Goal: Entertainment & Leisure: Consume media (video, audio)

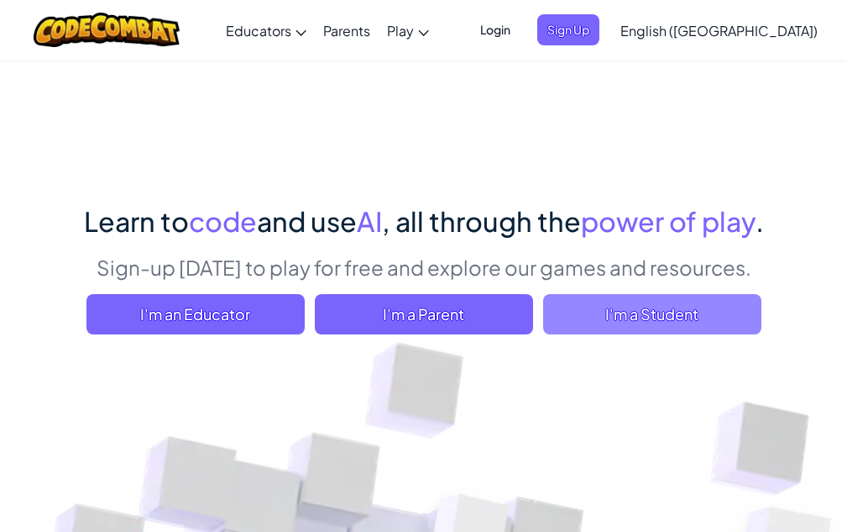
click at [632, 313] on span "I'm a Student" at bounding box center [652, 314] width 218 height 40
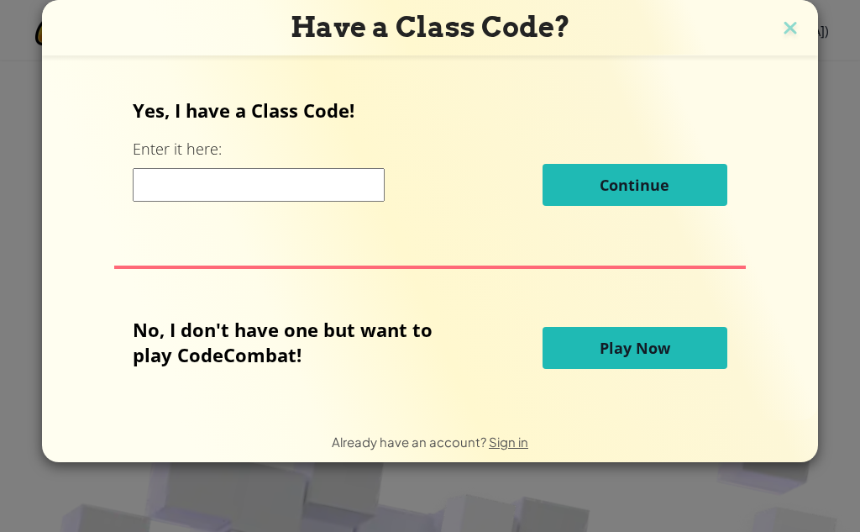
click at [299, 186] on input at bounding box center [259, 185] width 252 height 34
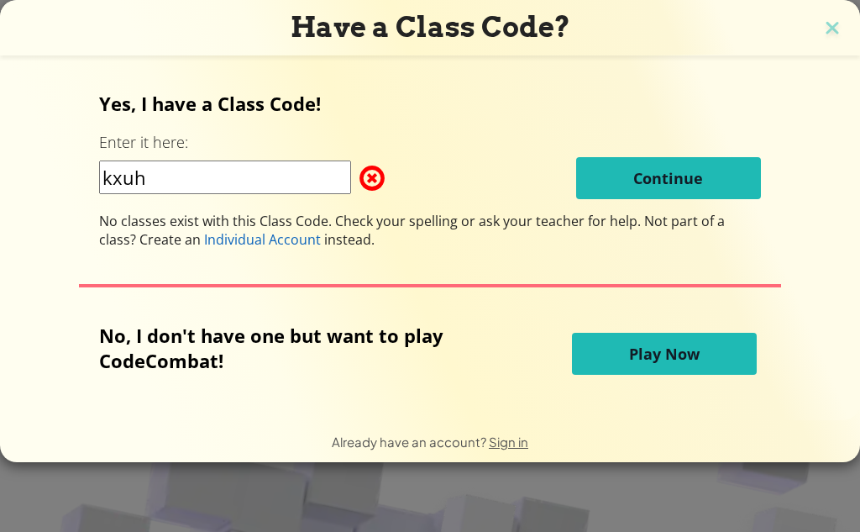
click at [359, 176] on span at bounding box center [359, 178] width 0 height 34
click at [359, 173] on span at bounding box center [359, 178] width 0 height 34
click at [333, 173] on input "kxuh" at bounding box center [225, 177] width 252 height 34
type input "k"
type input "KXUH"
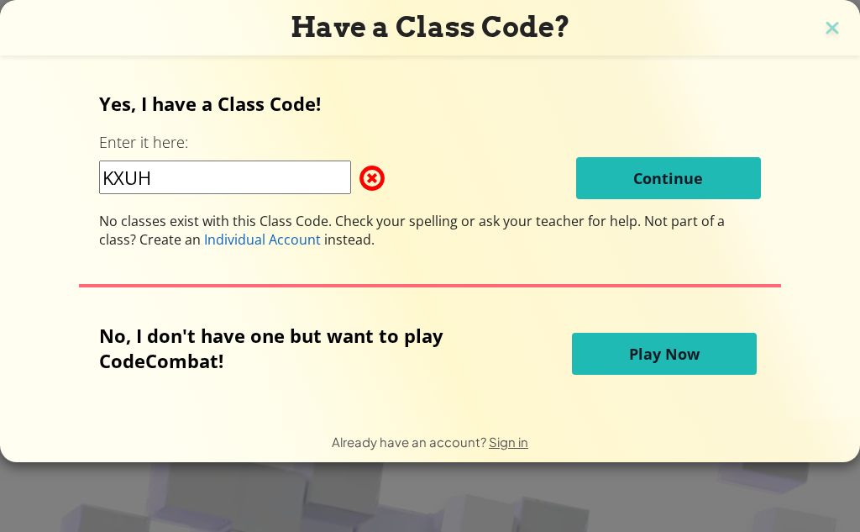
click at [359, 177] on span at bounding box center [359, 178] width 0 height 34
drag, startPoint x: 159, startPoint y: 234, endPoint x: 285, endPoint y: 239, distance: 126.1
click at [285, 239] on div "No classes exist with this Class Code. Check your spelling or ask your teacher …" at bounding box center [429, 230] width 661 height 37
click at [443, 260] on div "Yes, I have a Class Code! Enter it here: KXUH Continue No classes exist with th…" at bounding box center [430, 237] width 826 height 329
click at [359, 187] on span at bounding box center [359, 178] width 0 height 34
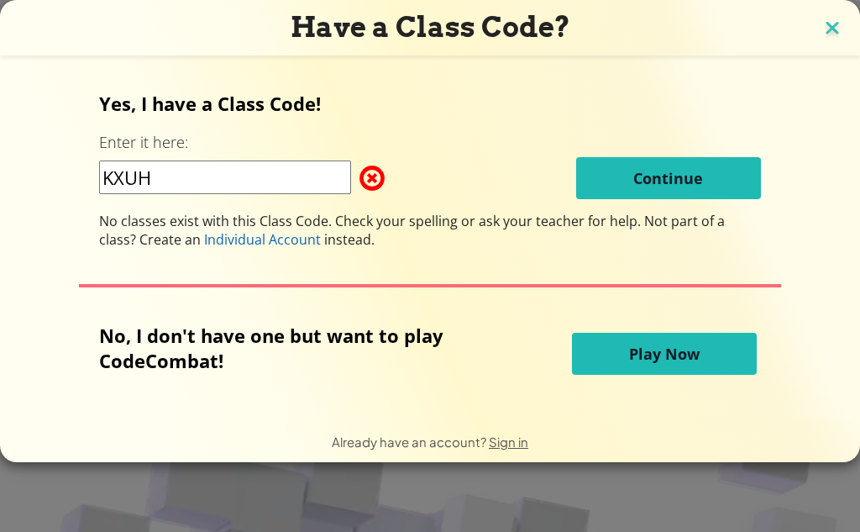
click at [828, 28] on img at bounding box center [832, 29] width 22 height 25
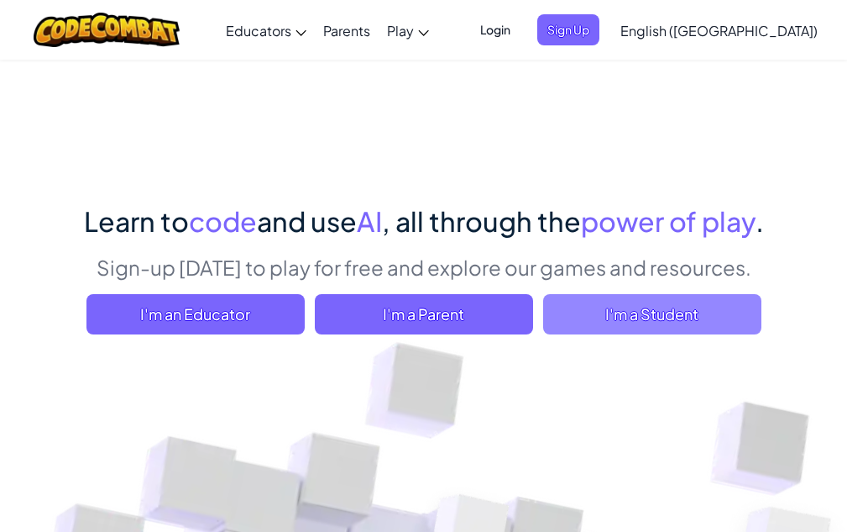
click at [622, 310] on span "I'm a Student" at bounding box center [652, 314] width 218 height 40
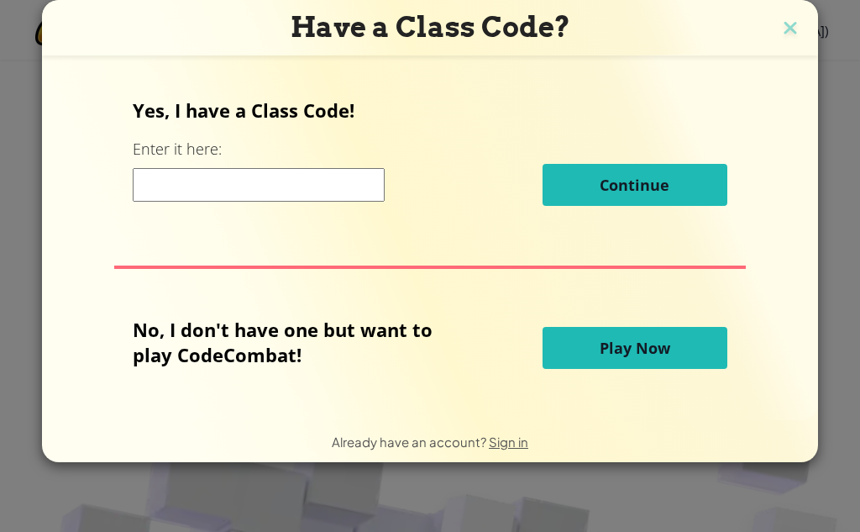
click at [641, 348] on span "Play Now" at bounding box center [635, 348] width 71 height 20
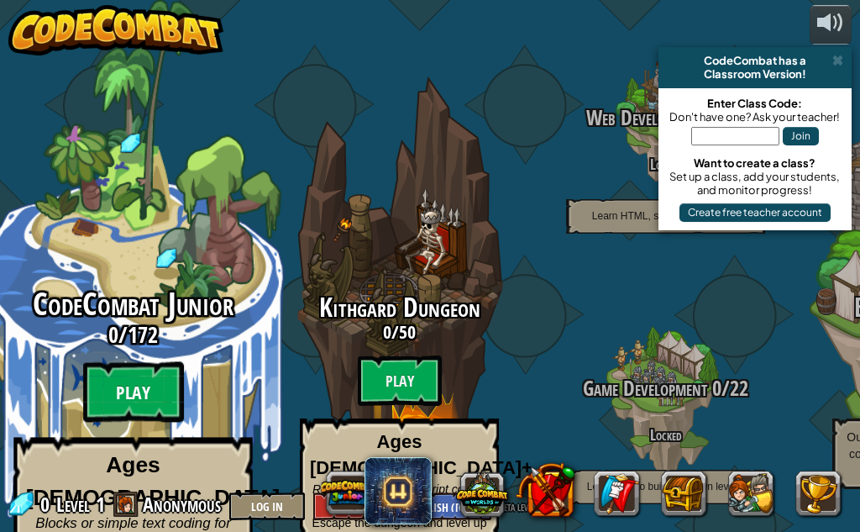
click at [135, 367] on btn "Play" at bounding box center [133, 392] width 101 height 60
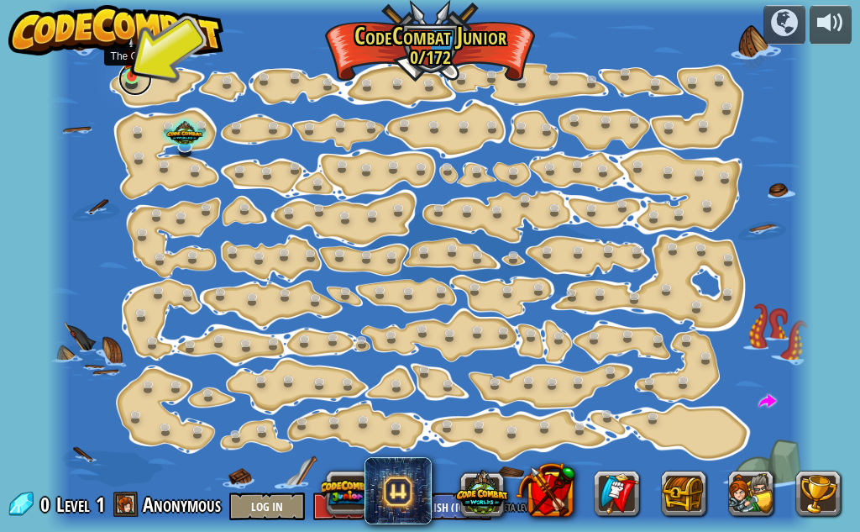
click at [129, 78] on link at bounding box center [135, 79] width 34 height 34
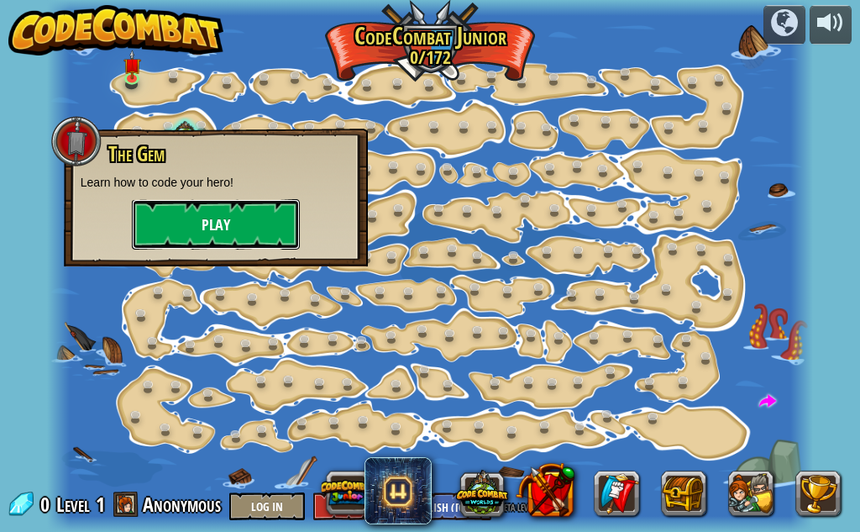
click at [220, 235] on button "Play" at bounding box center [216, 224] width 168 height 50
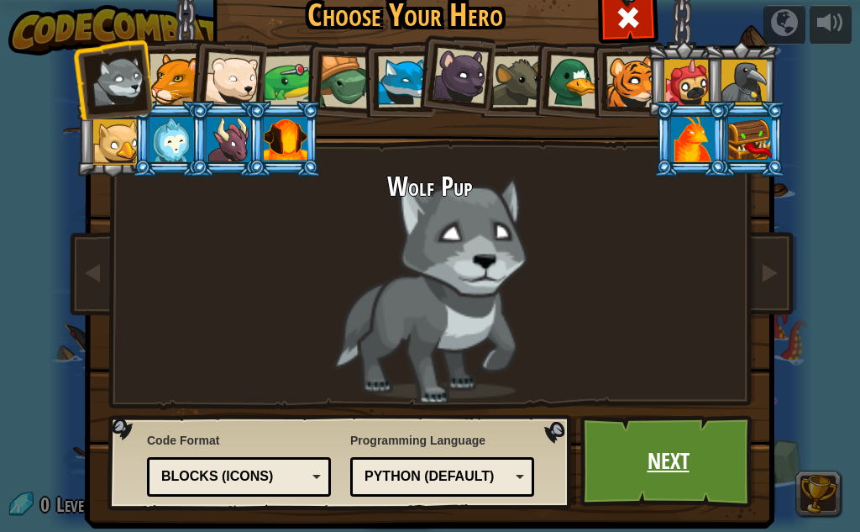
click at [627, 450] on link "Next" at bounding box center [668, 461] width 176 height 92
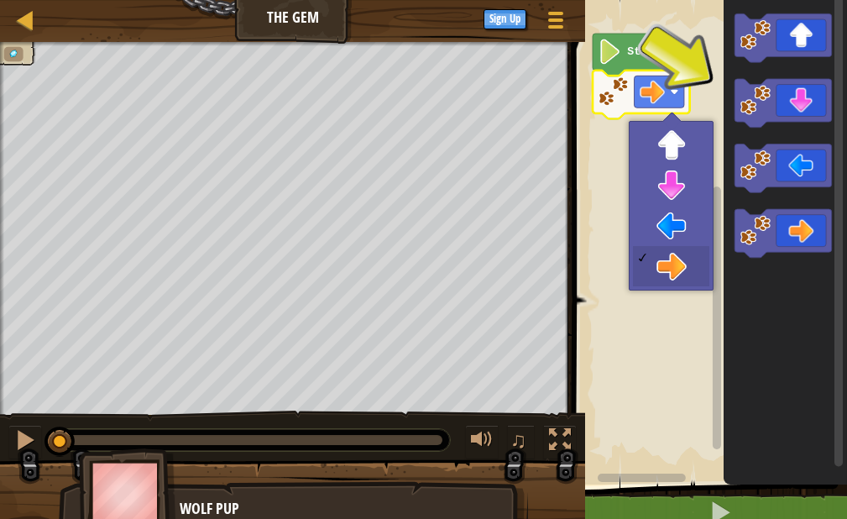
click at [668, 89] on rect "Blockly Workspace" at bounding box center [660, 92] width 50 height 32
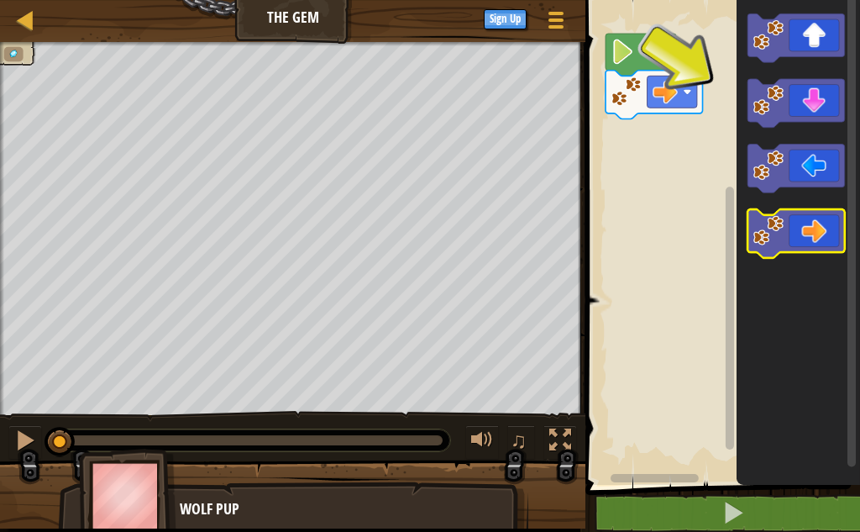
click at [837, 239] on icon "Blockly Workspace" at bounding box center [795, 233] width 97 height 49
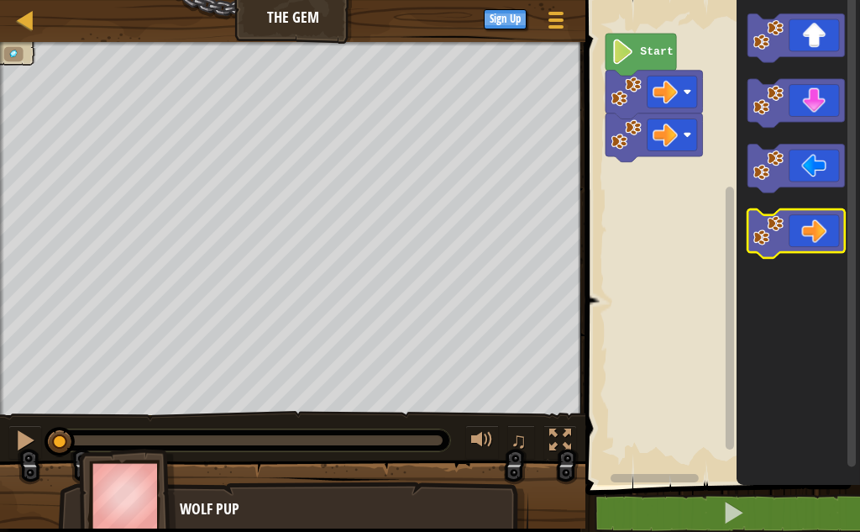
click at [837, 239] on icon "Blockly Workspace" at bounding box center [795, 233] width 97 height 49
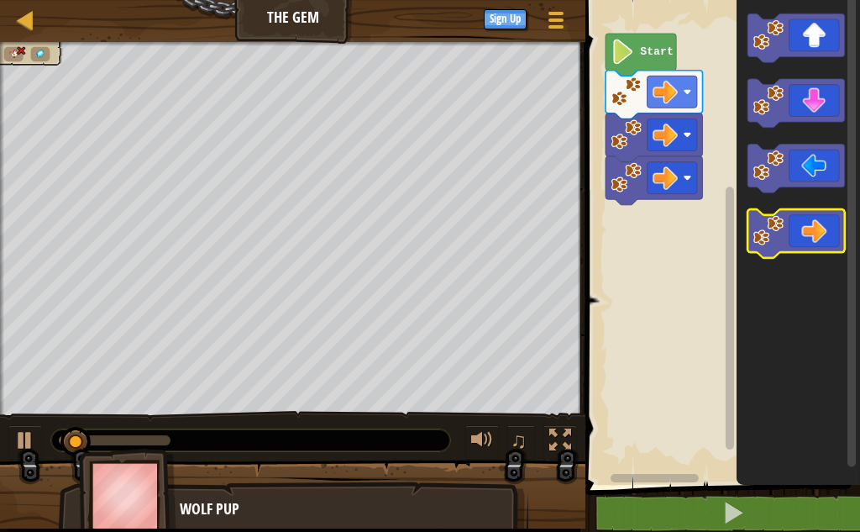
click at [837, 239] on icon "Blockly Workspace" at bounding box center [795, 233] width 97 height 49
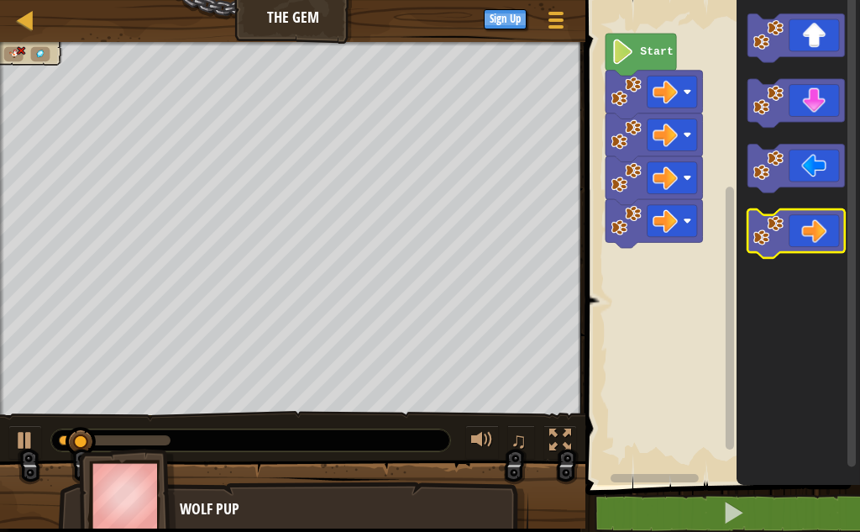
click at [837, 239] on icon "Blockly Workspace" at bounding box center [795, 233] width 97 height 49
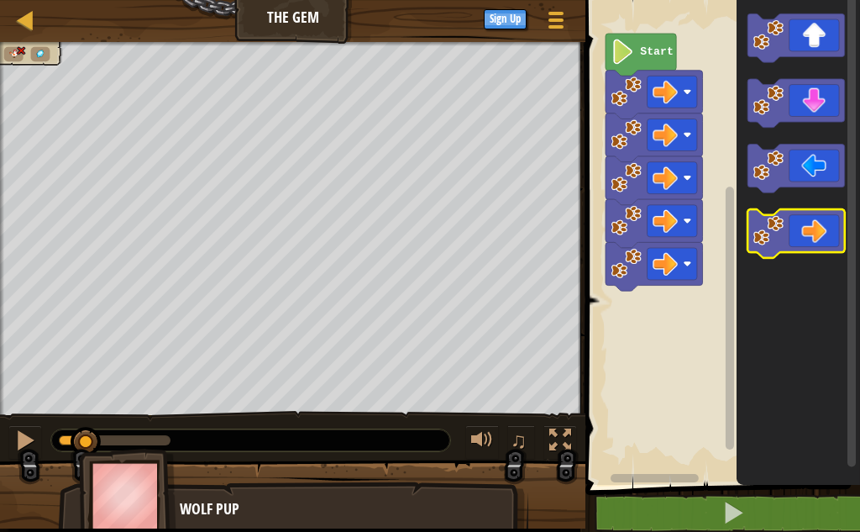
click at [837, 239] on icon "Blockly Workspace" at bounding box center [795, 233] width 97 height 49
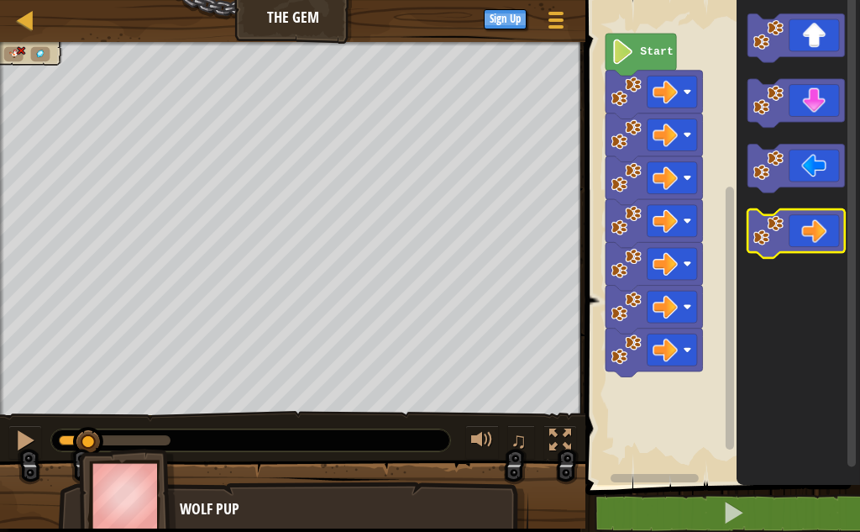
click at [837, 239] on icon "Blockly Workspace" at bounding box center [795, 233] width 97 height 49
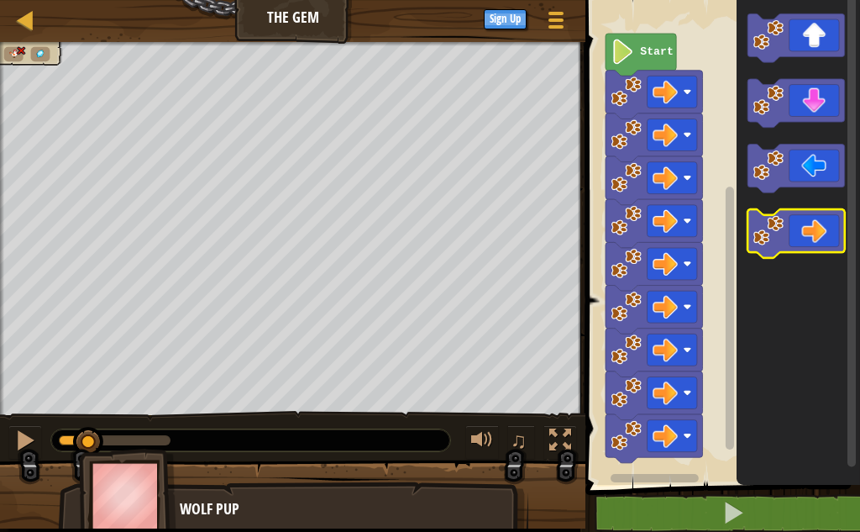
click at [837, 239] on icon "Blockly Workspace" at bounding box center [795, 233] width 97 height 49
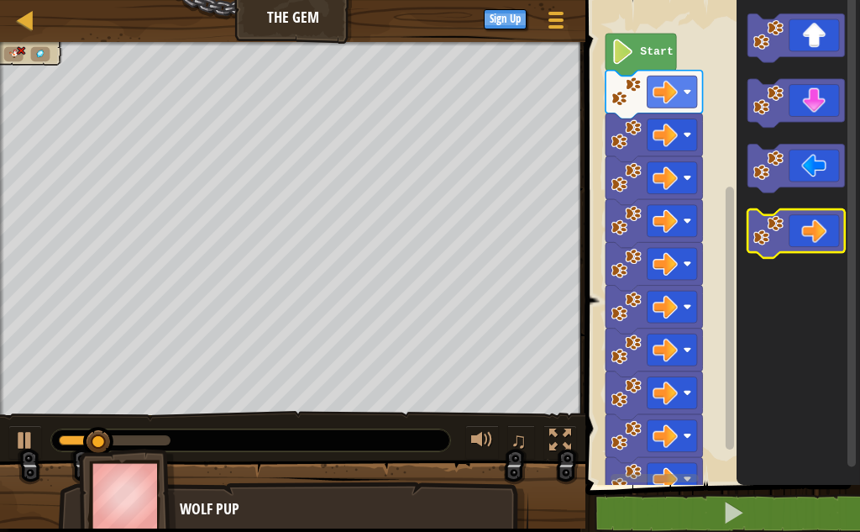
click at [837, 239] on icon "Blockly Workspace" at bounding box center [795, 233] width 97 height 49
click at [805, 231] on icon "Blockly Workspace" at bounding box center [795, 233] width 97 height 49
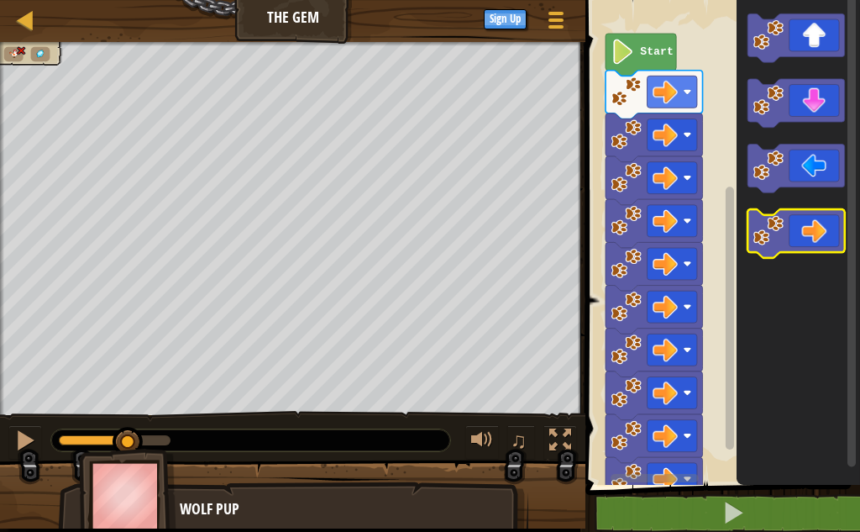
click at [805, 231] on icon "Blockly Workspace" at bounding box center [795, 233] width 97 height 49
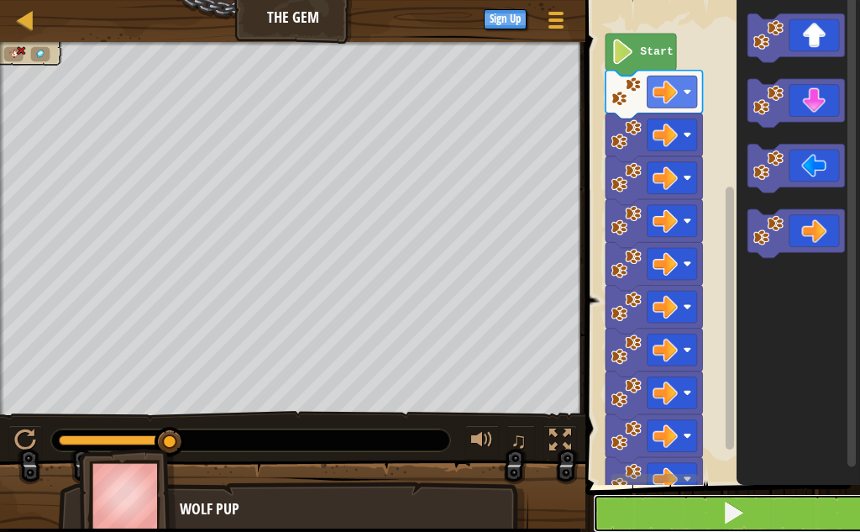
click at [729, 510] on span at bounding box center [733, 513] width 24 height 24
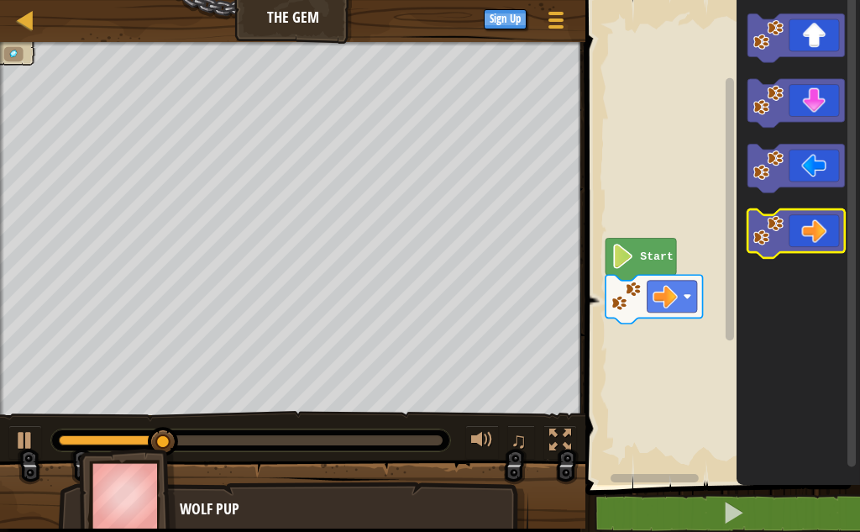
click at [813, 237] on icon "Blockly Workspace" at bounding box center [795, 233] width 97 height 49
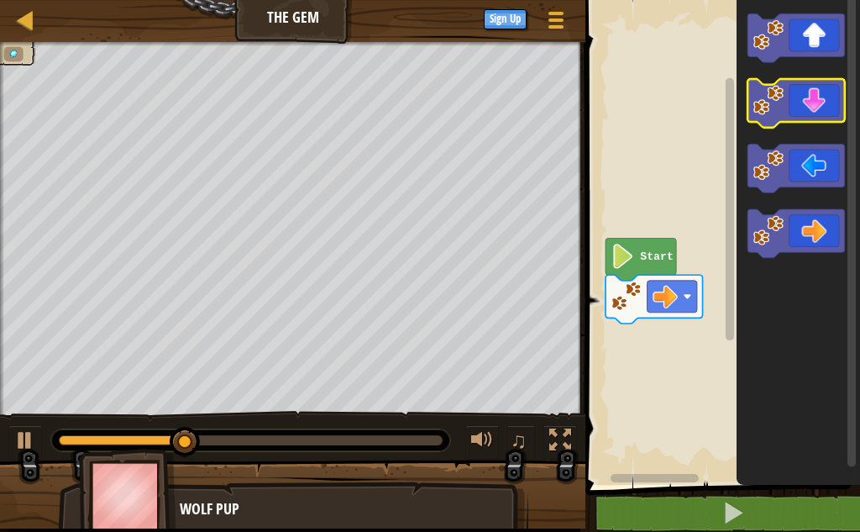
click at [811, 113] on icon "Blockly Workspace" at bounding box center [795, 103] width 97 height 49
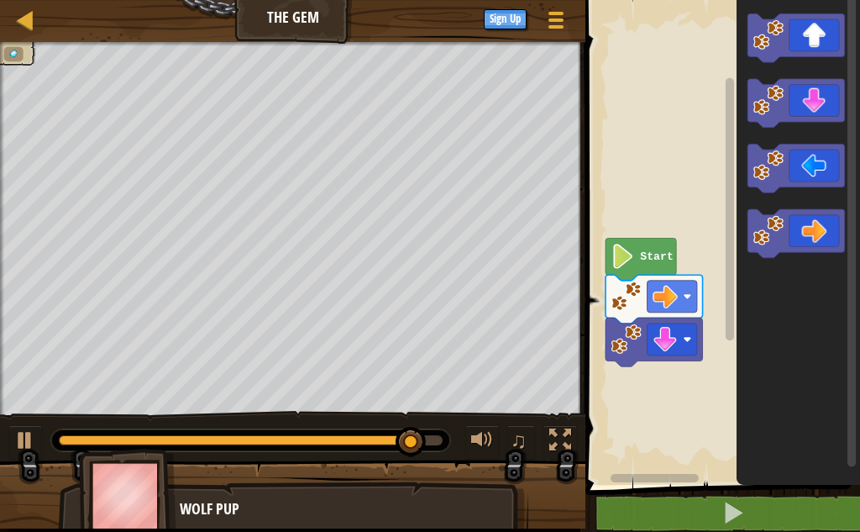
click at [684, 379] on rect "Blockly Workspace" at bounding box center [720, 238] width 280 height 493
click at [649, 368] on rect "Blockly Workspace" at bounding box center [720, 238] width 280 height 493
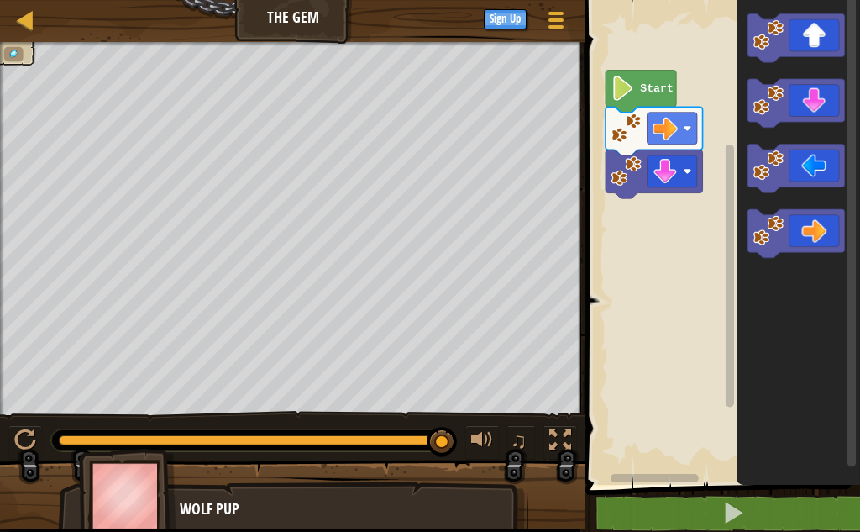
click at [655, 203] on rect "Blockly Workspace" at bounding box center [720, 238] width 280 height 493
click at [671, 170] on image "Blockly Workspace" at bounding box center [665, 171] width 25 height 25
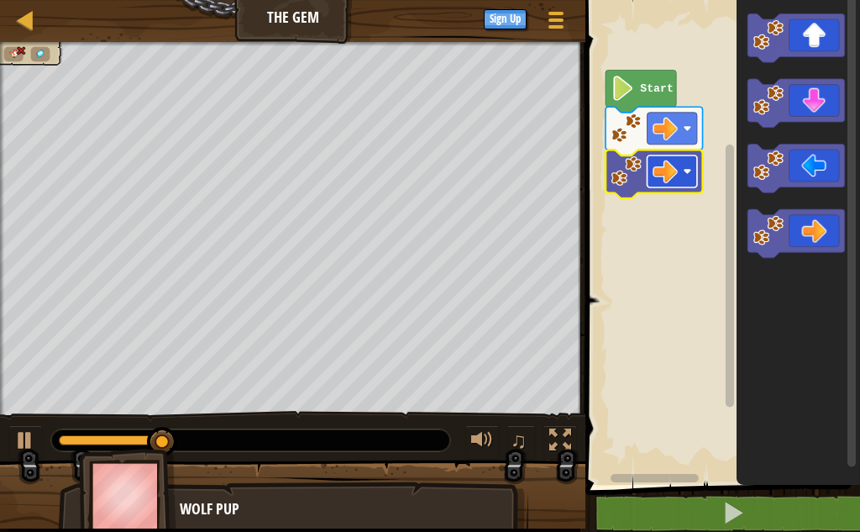
click at [663, 181] on image "Blockly Workspace" at bounding box center [665, 171] width 25 height 25
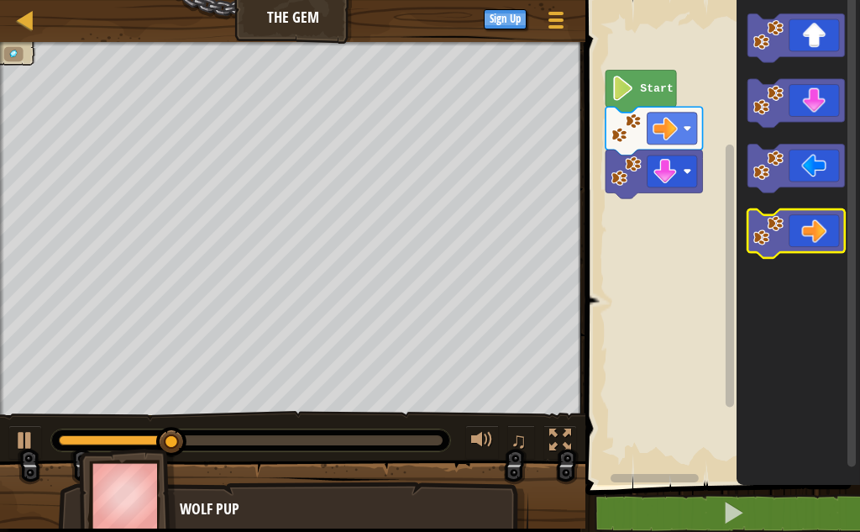
click at [829, 238] on icon "Blockly Workspace" at bounding box center [795, 233] width 97 height 49
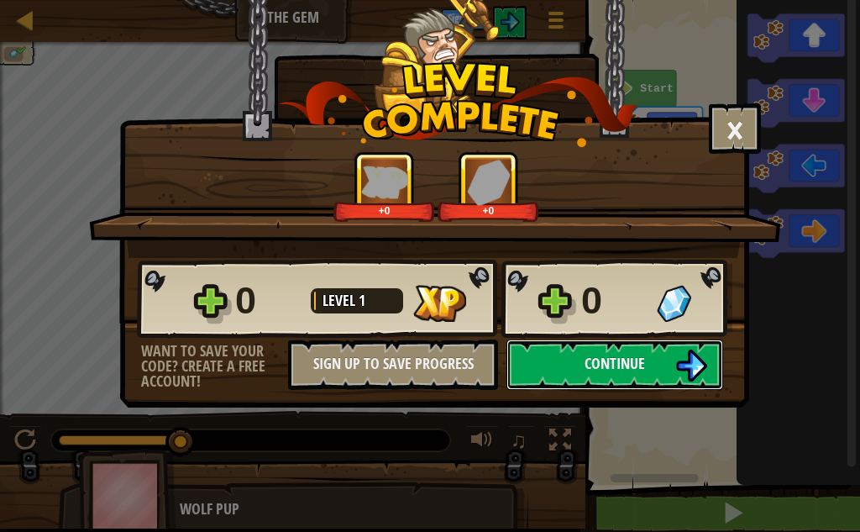
click at [628, 362] on span "Continue" at bounding box center [615, 363] width 60 height 21
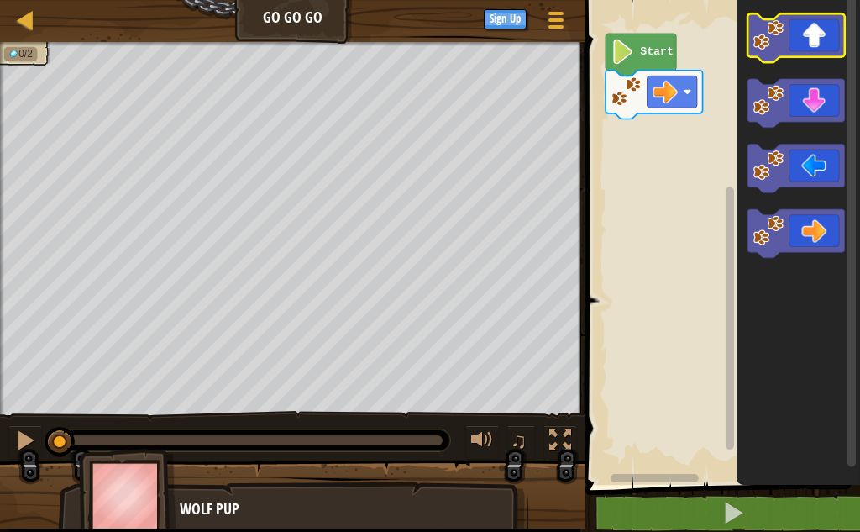
click at [815, 39] on icon "Blockly Workspace" at bounding box center [795, 37] width 97 height 49
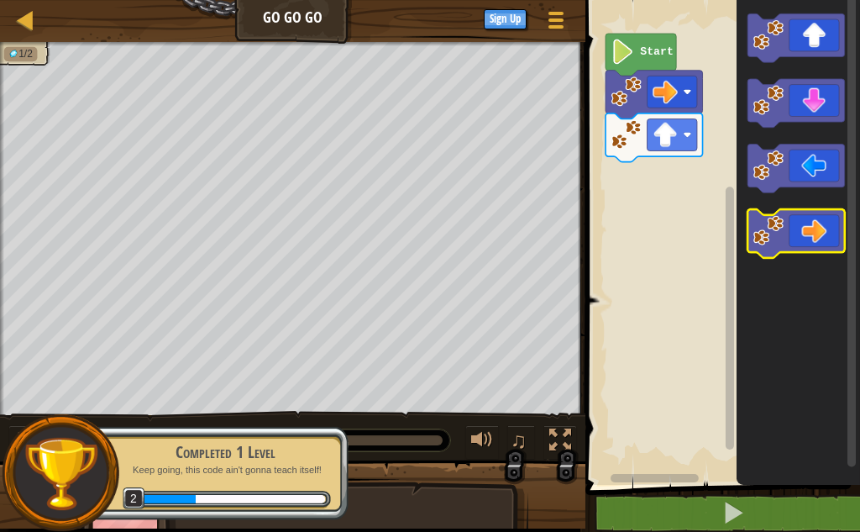
click at [820, 236] on icon "Blockly Workspace" at bounding box center [795, 233] width 97 height 49
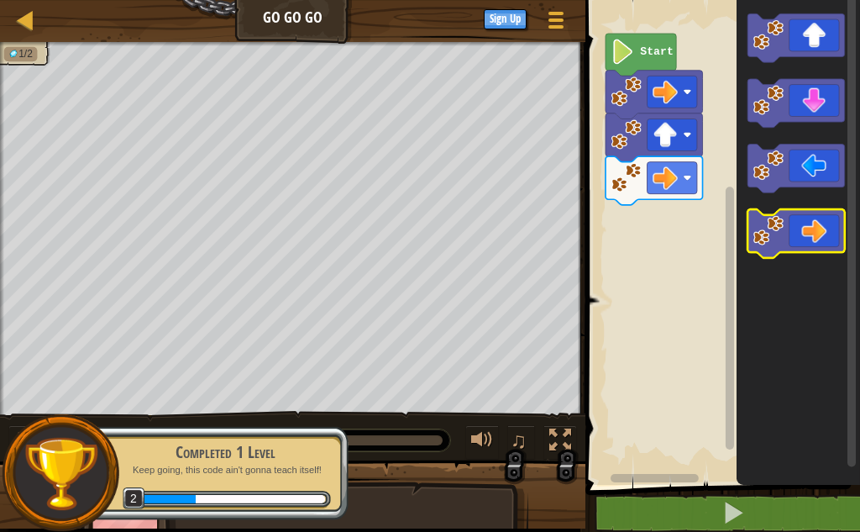
click at [821, 228] on icon "Blockly Workspace" at bounding box center [795, 233] width 97 height 49
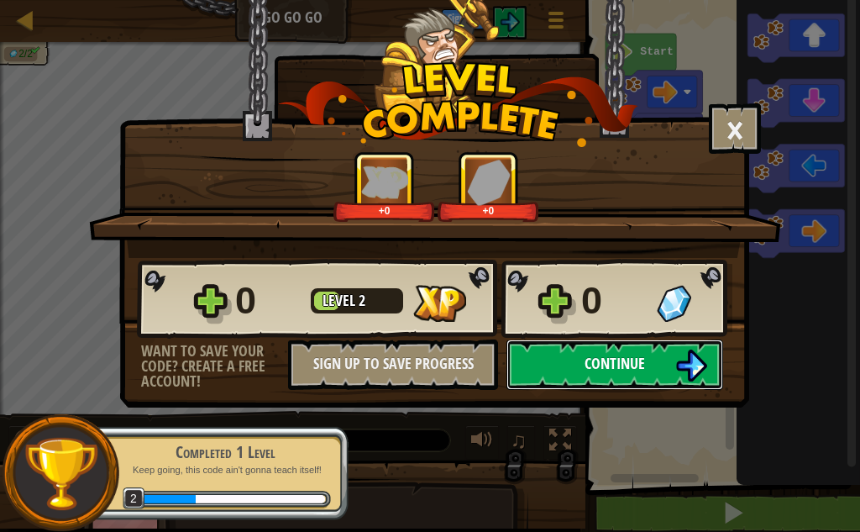
click at [674, 353] on button "Continue" at bounding box center [614, 364] width 217 height 50
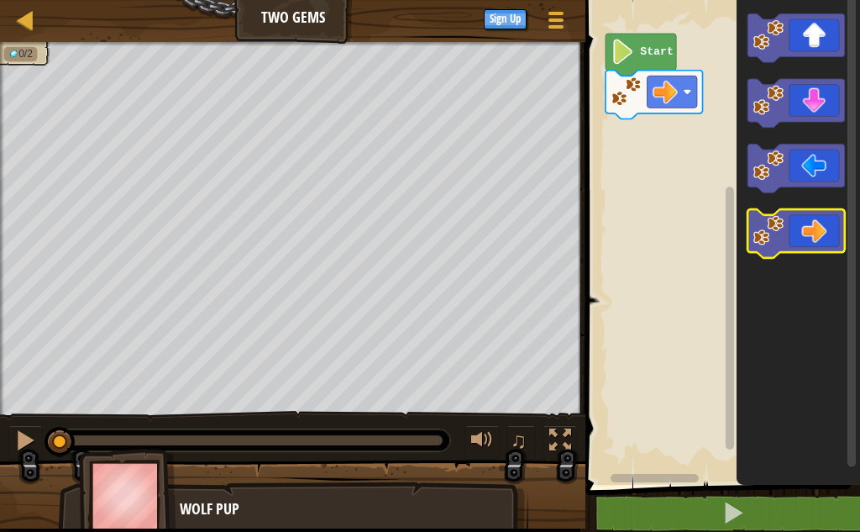
click at [821, 228] on icon "Blockly Workspace" at bounding box center [795, 233] width 97 height 49
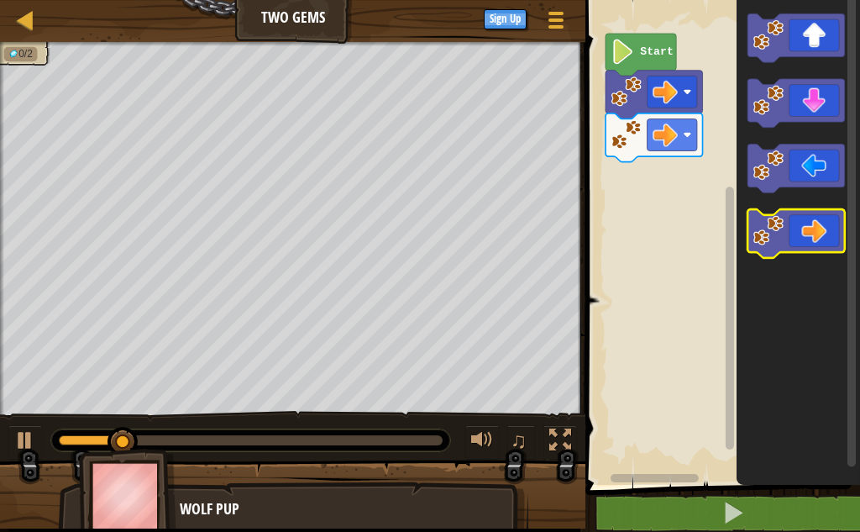
click at [821, 228] on icon "Blockly Workspace" at bounding box center [795, 233] width 97 height 49
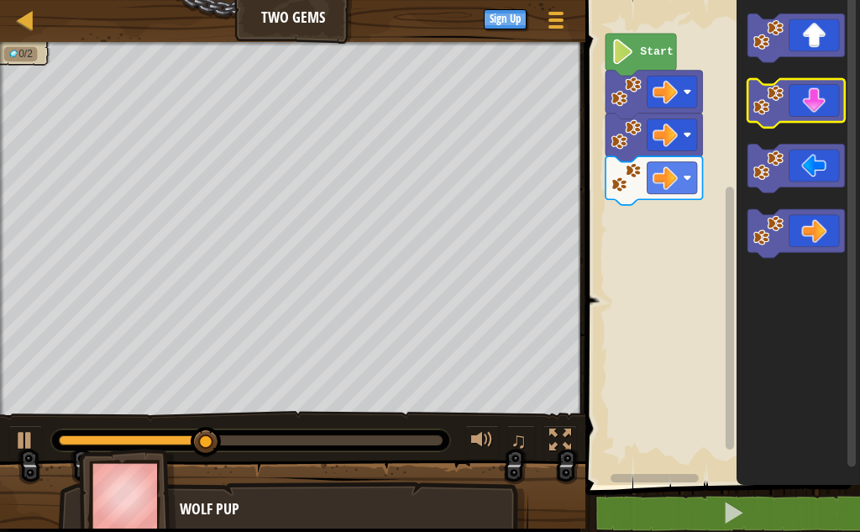
click at [813, 107] on icon "Blockly Workspace" at bounding box center [795, 103] width 97 height 49
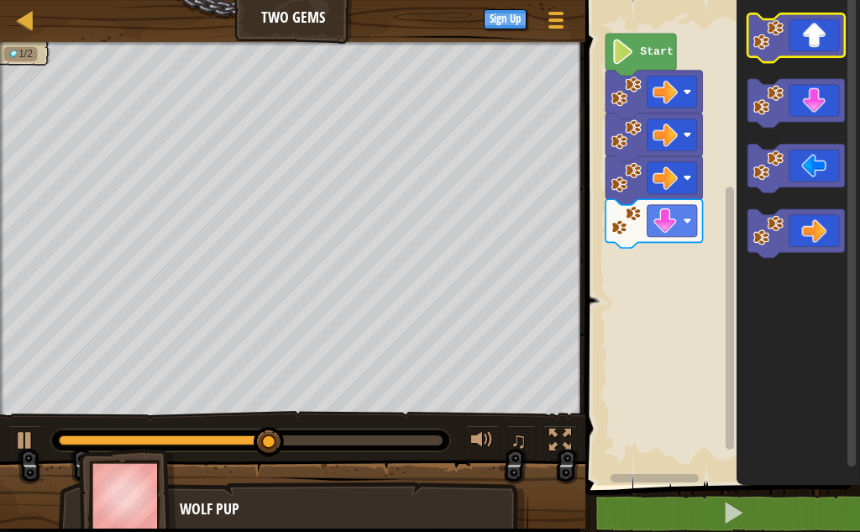
click at [810, 39] on icon "Blockly Workspace" at bounding box center [795, 37] width 97 height 49
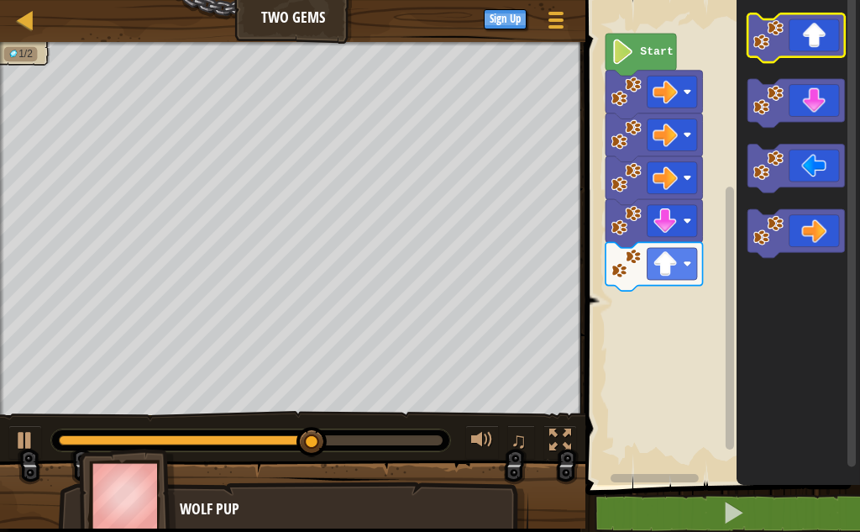
click at [810, 39] on icon "Blockly Workspace" at bounding box center [795, 37] width 97 height 49
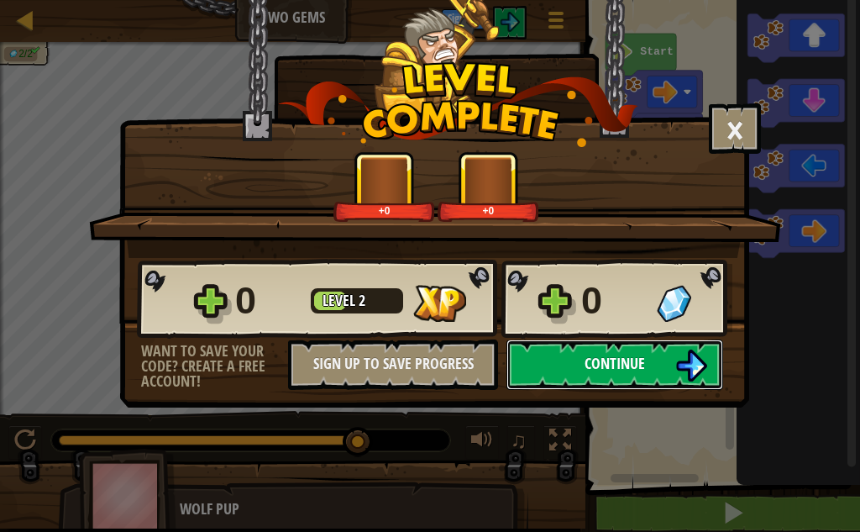
click at [659, 369] on button "Continue" at bounding box center [614, 364] width 217 height 50
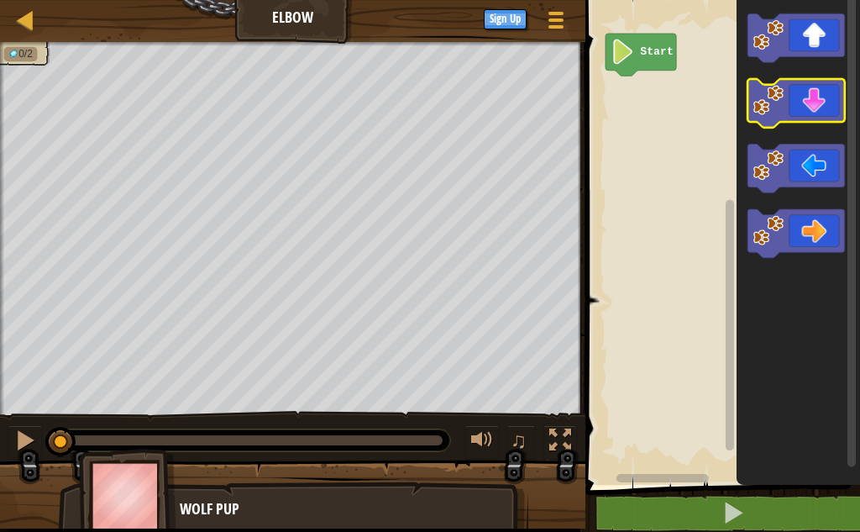
click at [818, 117] on icon "Blockly Workspace" at bounding box center [795, 103] width 97 height 49
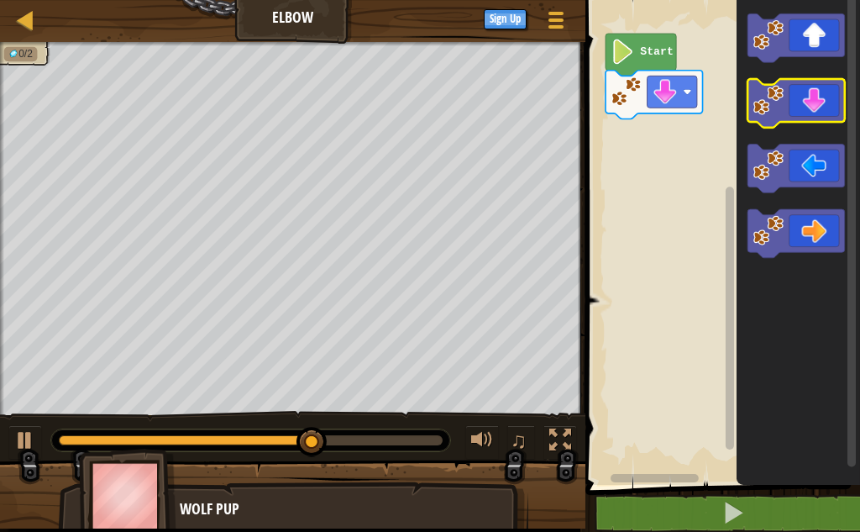
click at [805, 105] on icon "Blockly Workspace" at bounding box center [795, 103] width 97 height 49
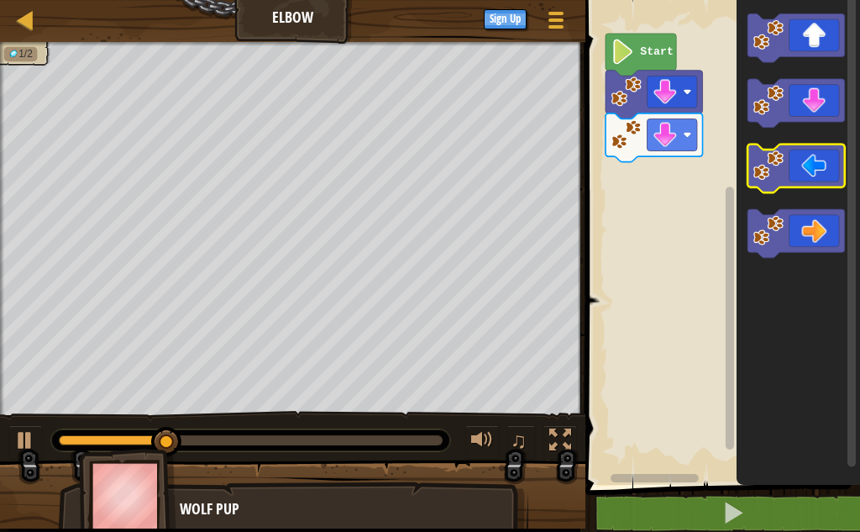
click at [817, 176] on icon "Blockly Workspace" at bounding box center [795, 168] width 97 height 49
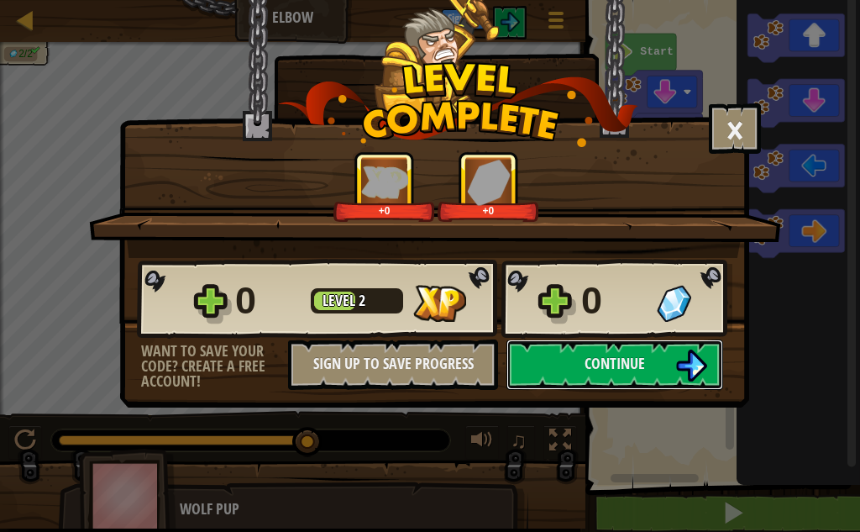
drag, startPoint x: 641, startPoint y: 356, endPoint x: 644, endPoint y: 341, distance: 15.5
click at [653, 332] on div "0 Level 2 0 Want to save your code? Create a free account! Sign Up to Save Prog…" at bounding box center [434, 324] width 628 height 132
click at [642, 354] on span "Continue" at bounding box center [615, 363] width 60 height 21
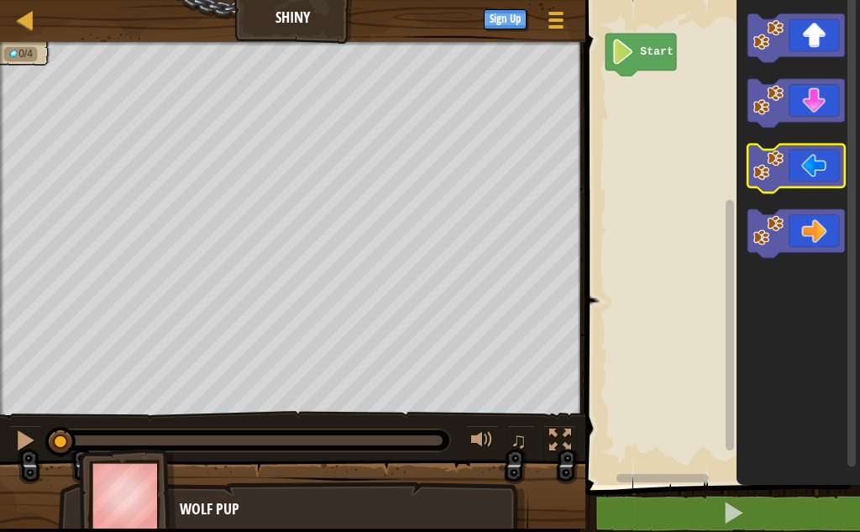
click at [826, 183] on icon "Blockly Workspace" at bounding box center [795, 168] width 97 height 49
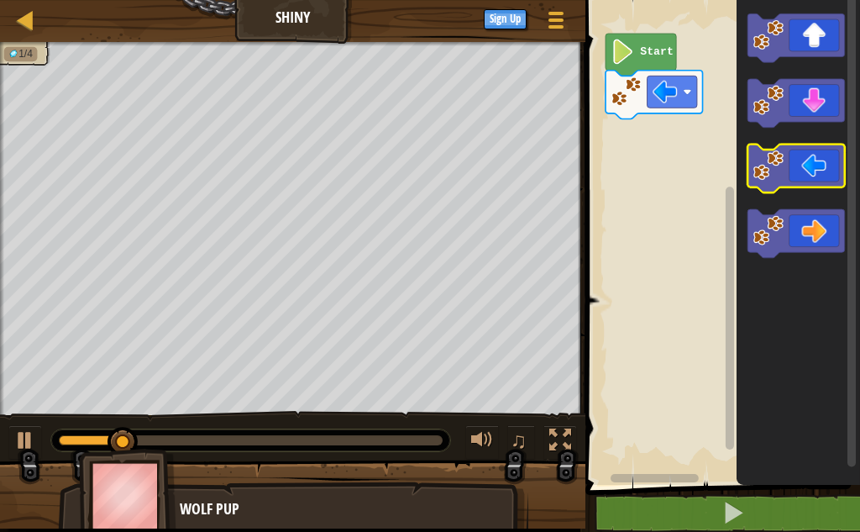
click at [826, 183] on icon "Blockly Workspace" at bounding box center [795, 168] width 97 height 49
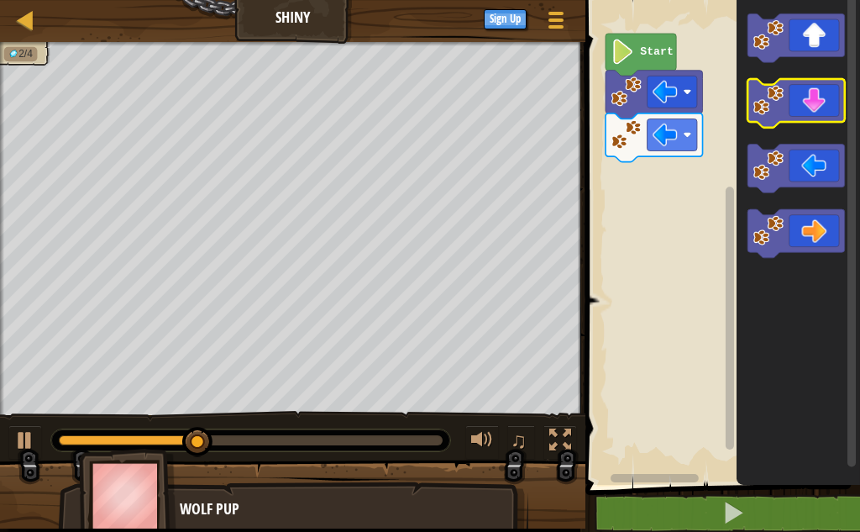
click at [805, 103] on icon "Blockly Workspace" at bounding box center [795, 103] width 97 height 49
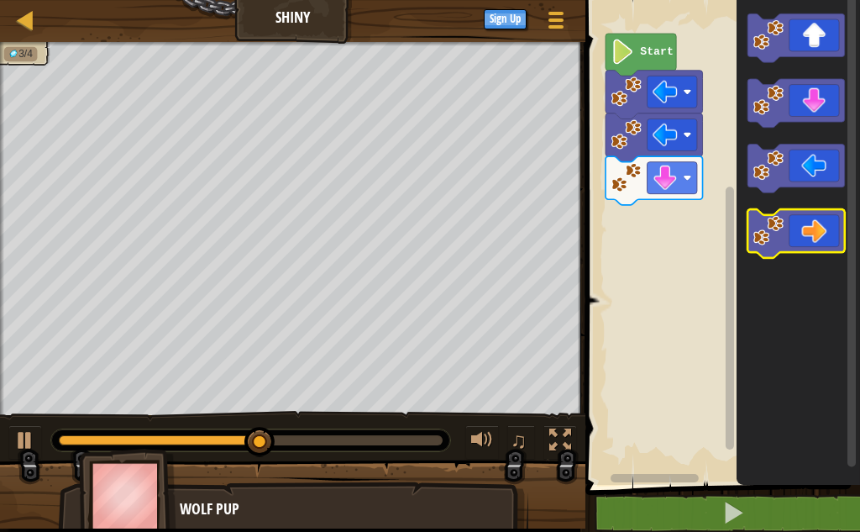
click at [821, 223] on icon "Blockly Workspace" at bounding box center [795, 233] width 97 height 49
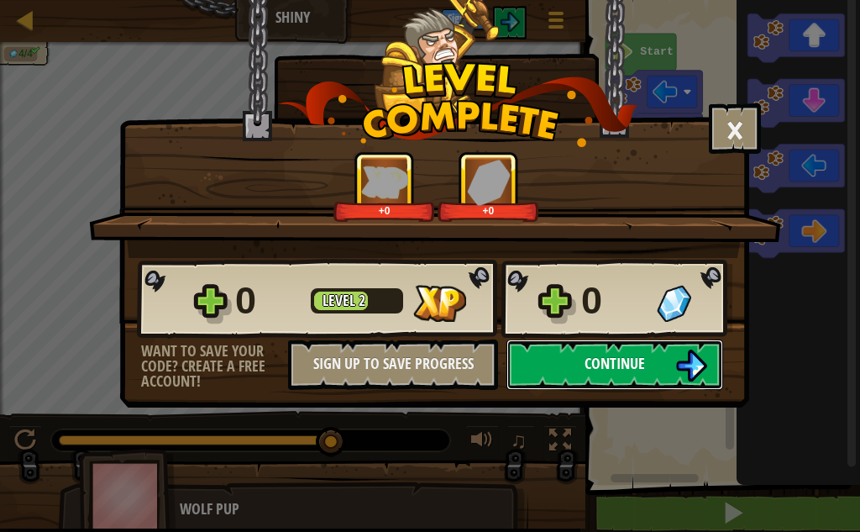
click at [656, 354] on button "Continue" at bounding box center [614, 364] width 217 height 50
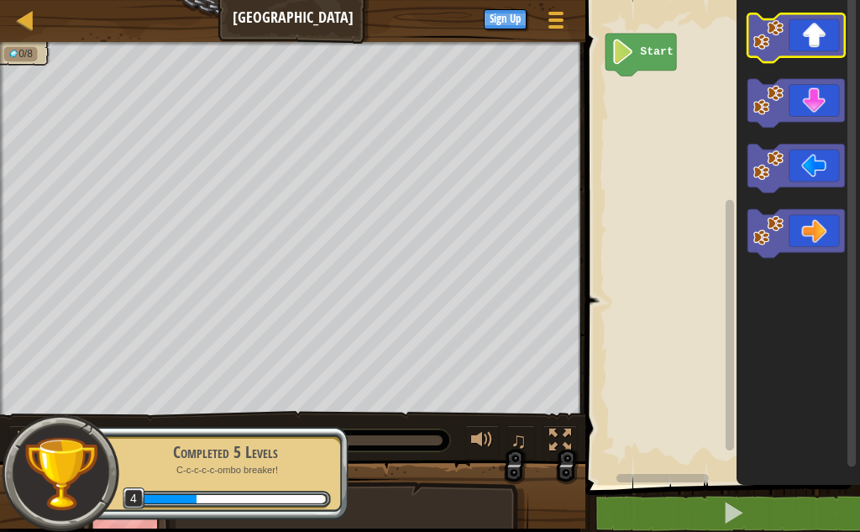
click at [816, 47] on icon "Blockly Workspace" at bounding box center [795, 37] width 97 height 49
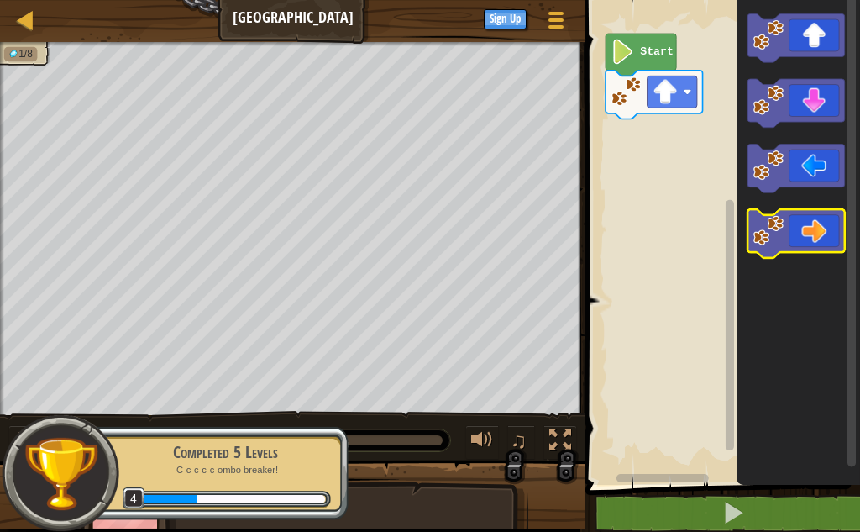
click at [821, 227] on icon "Blockly Workspace" at bounding box center [795, 233] width 97 height 49
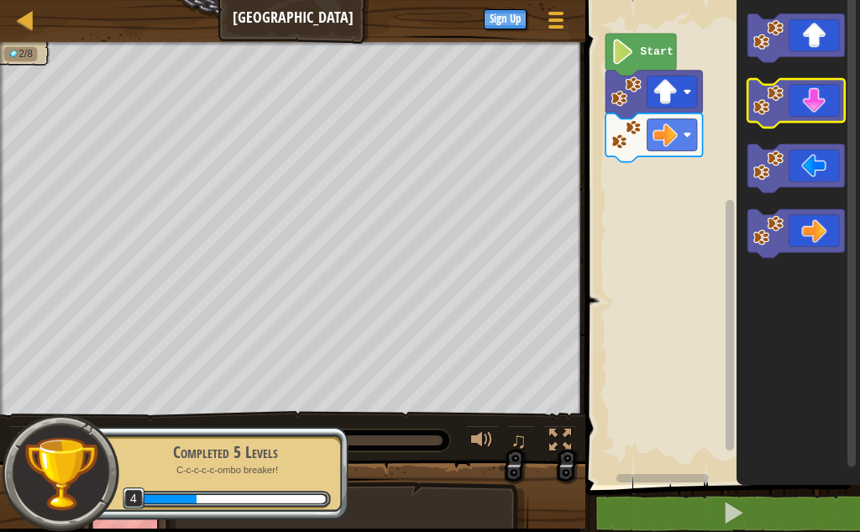
click at [811, 98] on icon "Blockly Workspace" at bounding box center [795, 103] width 97 height 49
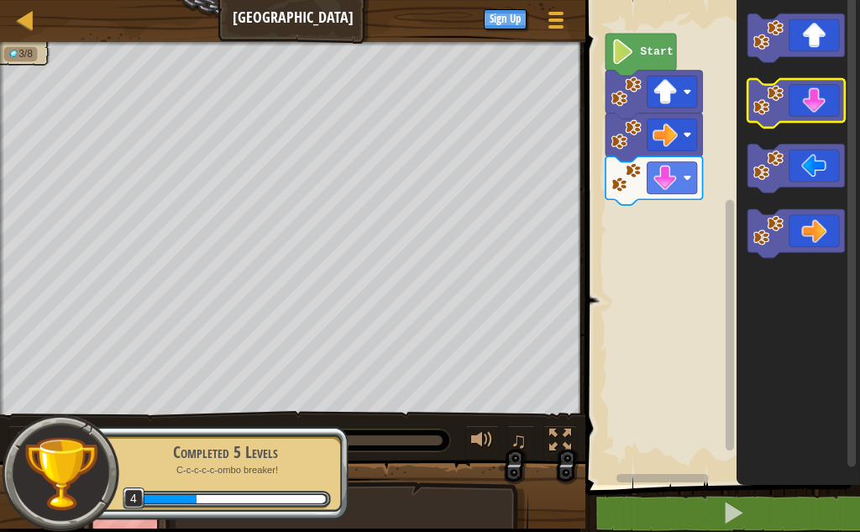
click at [811, 98] on icon "Blockly Workspace" at bounding box center [795, 103] width 97 height 49
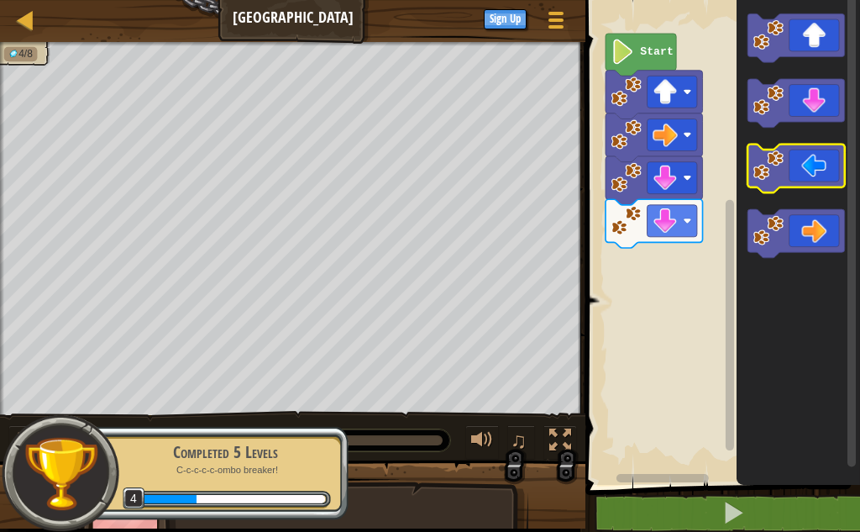
click at [800, 168] on icon "Blockly Workspace" at bounding box center [795, 168] width 97 height 49
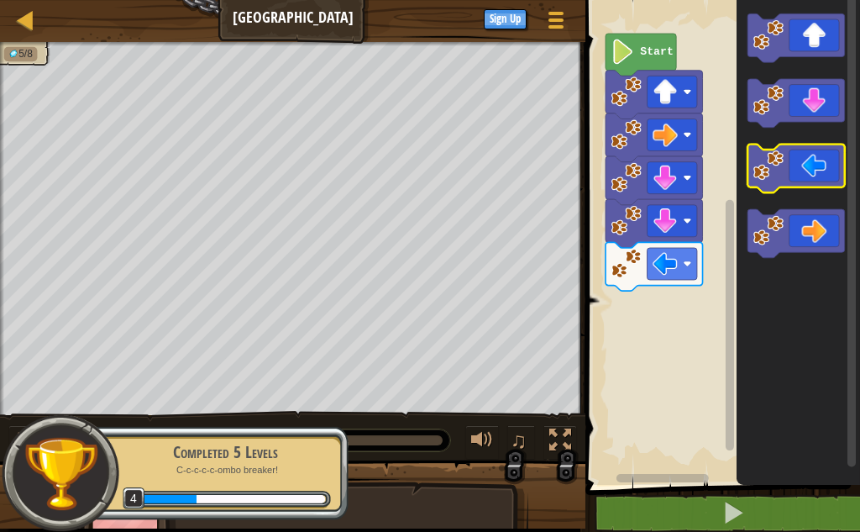
click at [800, 168] on icon "Blockly Workspace" at bounding box center [795, 168] width 97 height 49
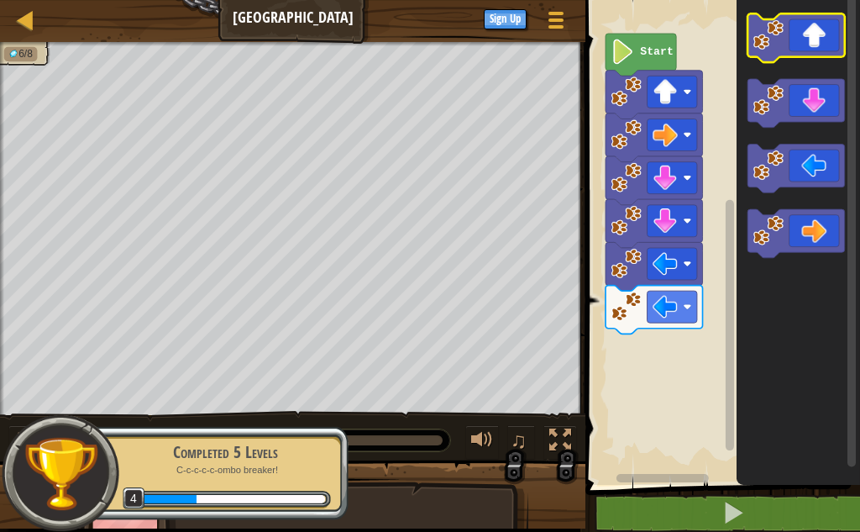
click at [806, 33] on icon "Blockly Workspace" at bounding box center [795, 37] width 97 height 49
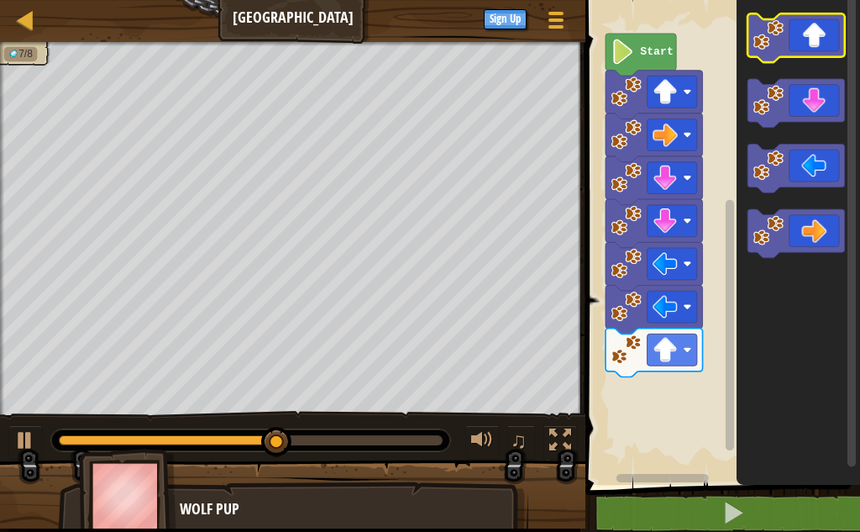
click at [806, 33] on icon "Blockly Workspace" at bounding box center [795, 37] width 97 height 49
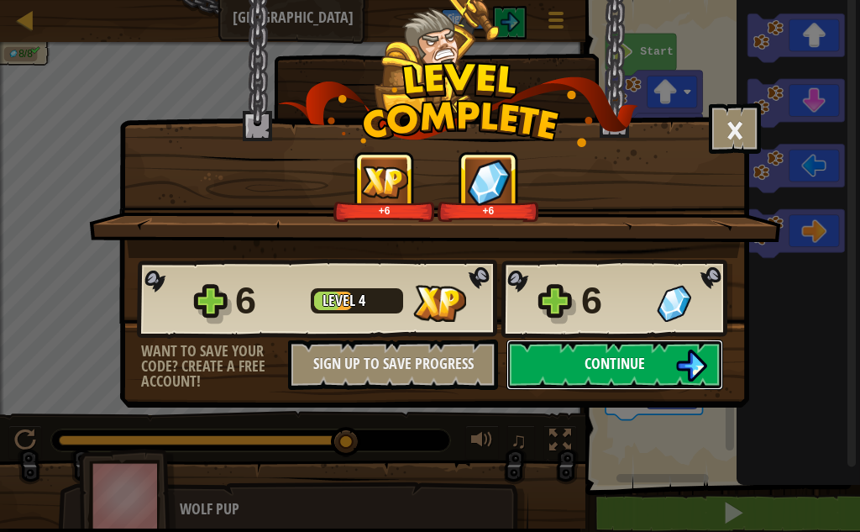
click at [578, 368] on button "Continue" at bounding box center [614, 364] width 217 height 50
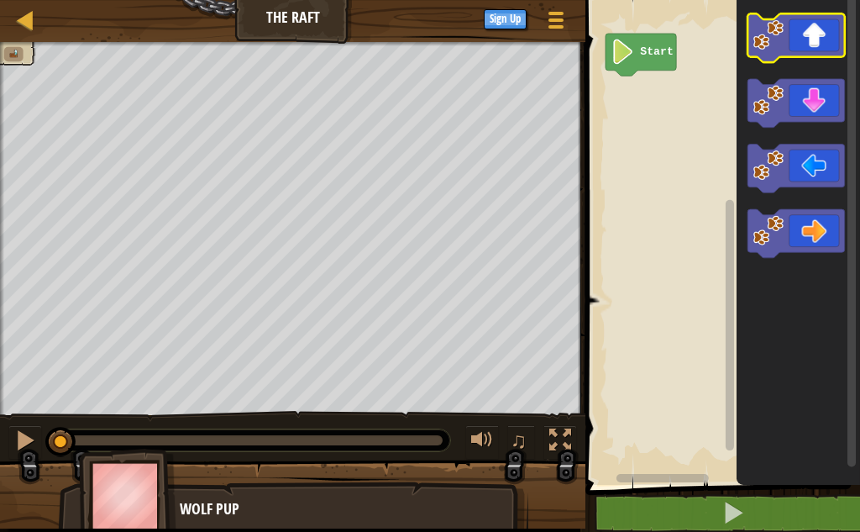
click at [831, 52] on icon "Blockly Workspace" at bounding box center [795, 37] width 97 height 49
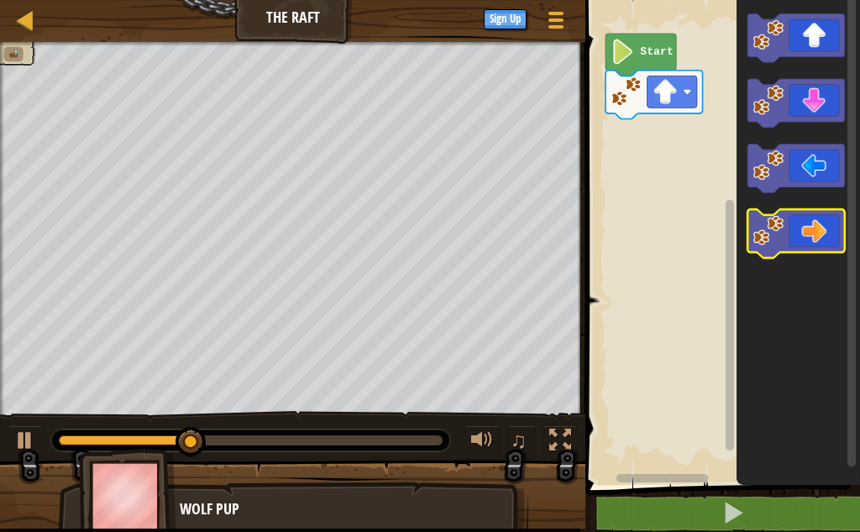
click at [813, 233] on icon "Blockly Workspace" at bounding box center [795, 233] width 97 height 49
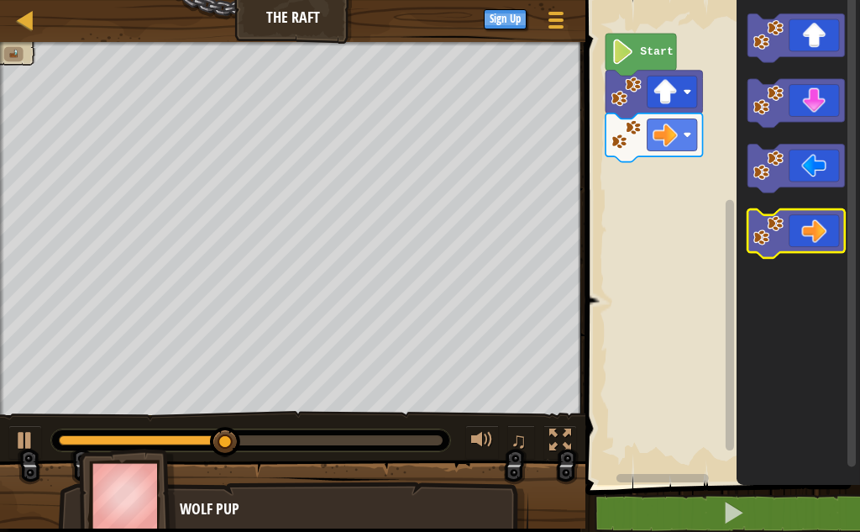
click at [813, 233] on icon "Blockly Workspace" at bounding box center [795, 233] width 97 height 49
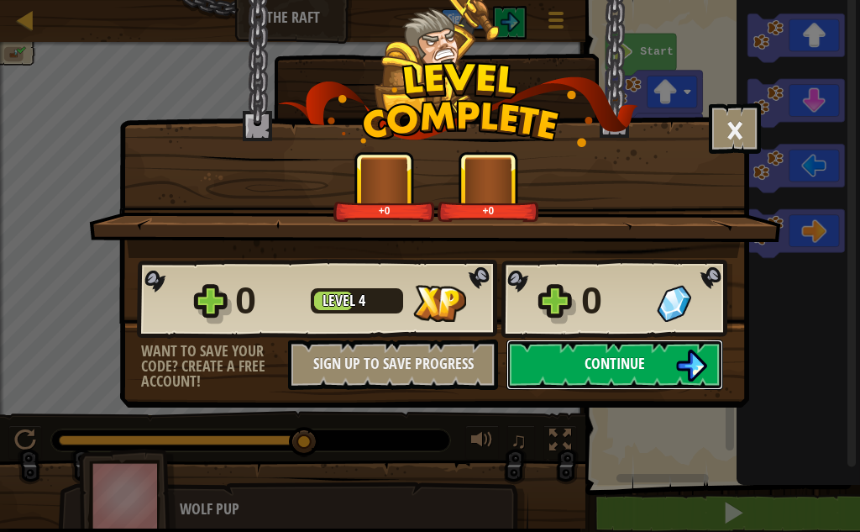
click at [603, 357] on span "Continue" at bounding box center [615, 363] width 60 height 21
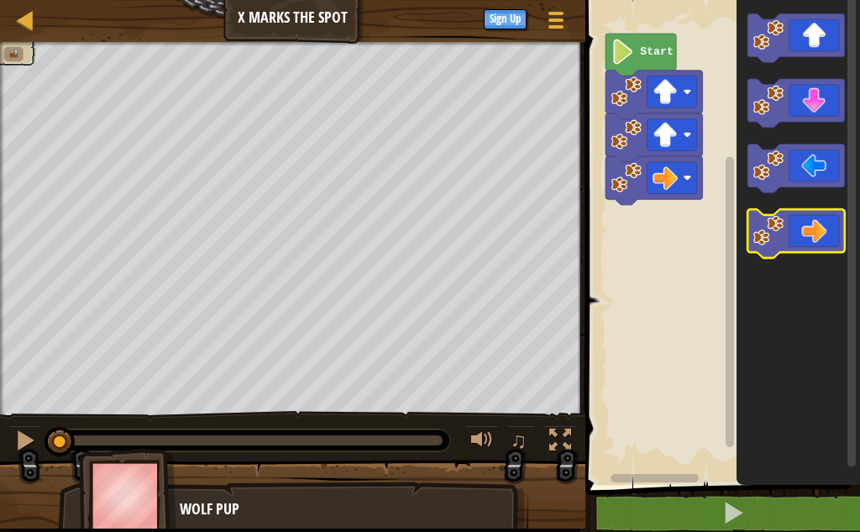
click at [814, 241] on icon "Blockly Workspace" at bounding box center [795, 233] width 97 height 49
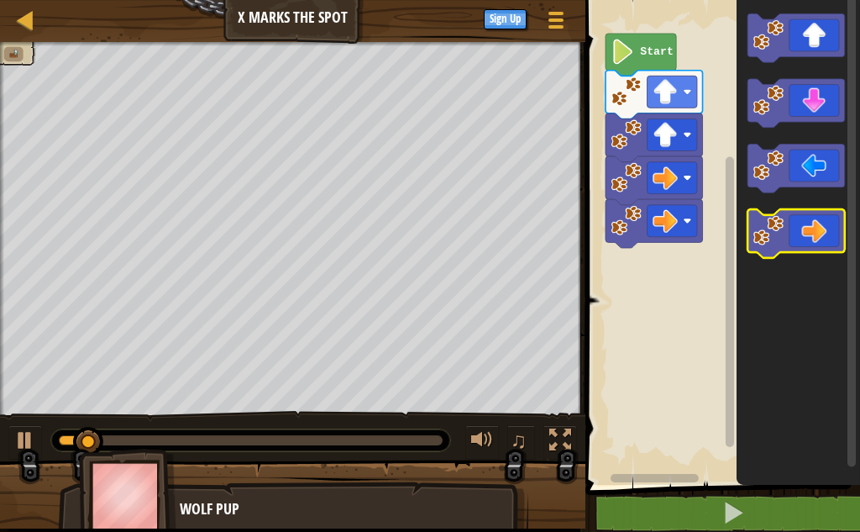
click at [814, 241] on icon "Blockly Workspace" at bounding box center [795, 233] width 97 height 49
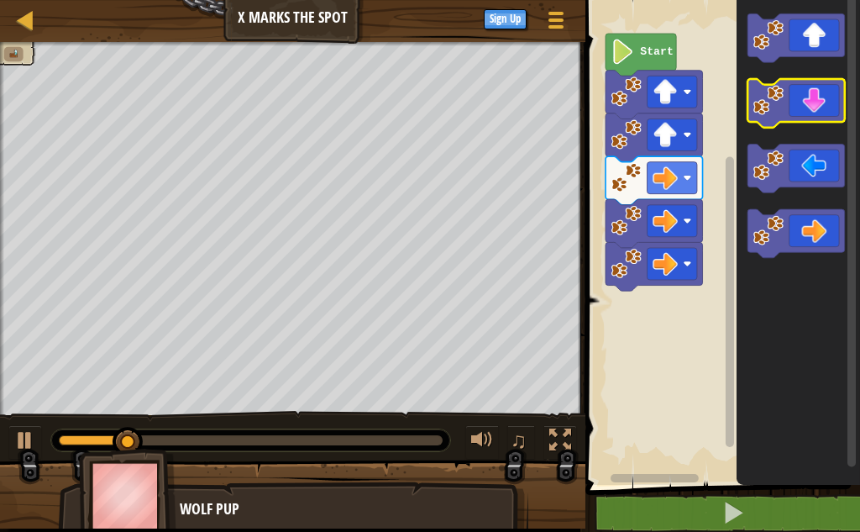
click at [824, 102] on icon "Blockly Workspace" at bounding box center [795, 103] width 97 height 49
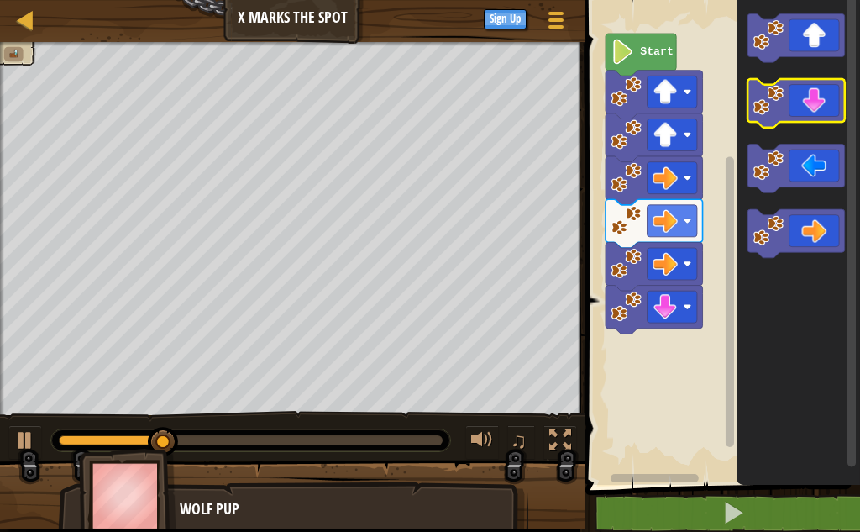
click at [824, 102] on icon "Blockly Workspace" at bounding box center [795, 103] width 97 height 49
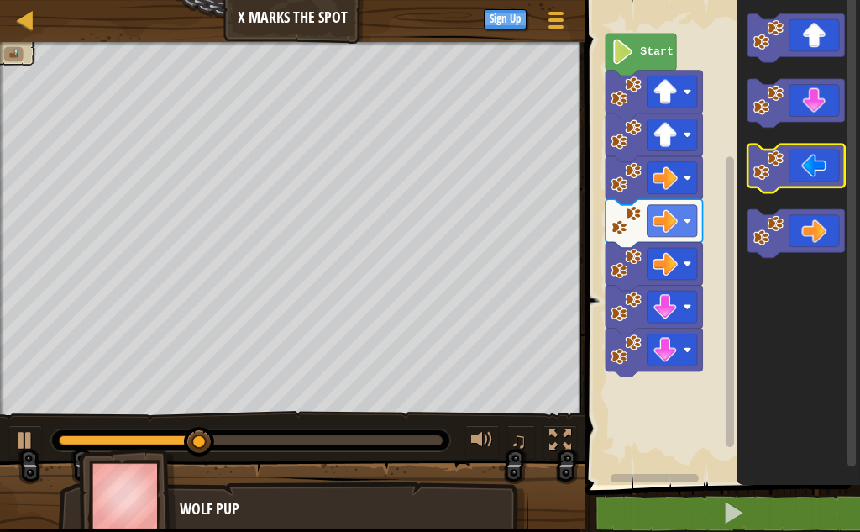
click at [801, 156] on icon "Blockly Workspace" at bounding box center [795, 168] width 97 height 49
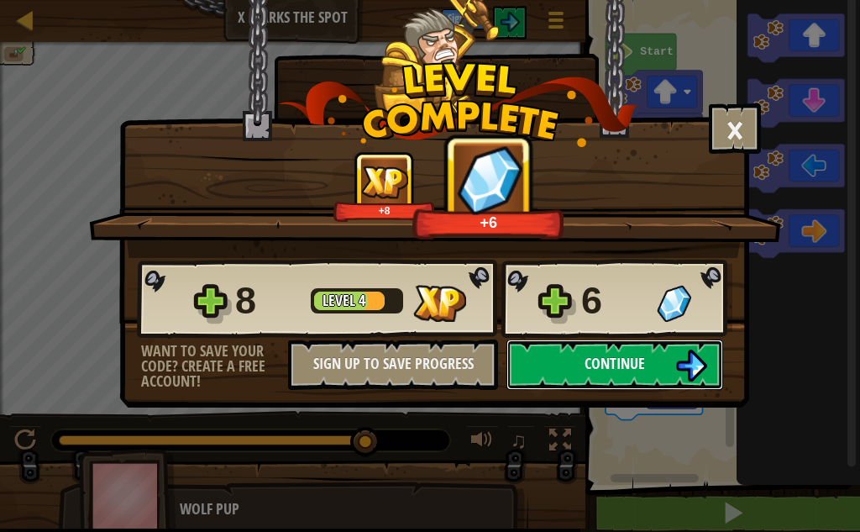
click at [666, 355] on button "Continue" at bounding box center [614, 364] width 217 height 50
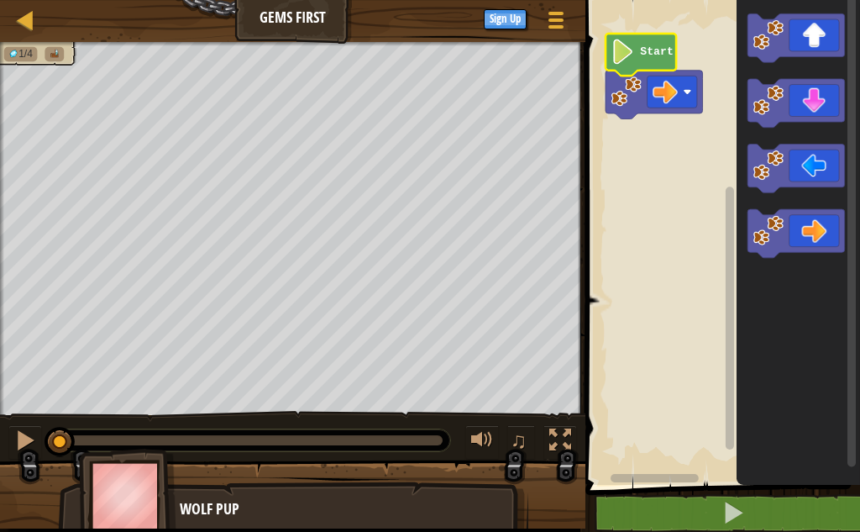
click at [658, 55] on text "Start" at bounding box center [657, 51] width 34 height 13
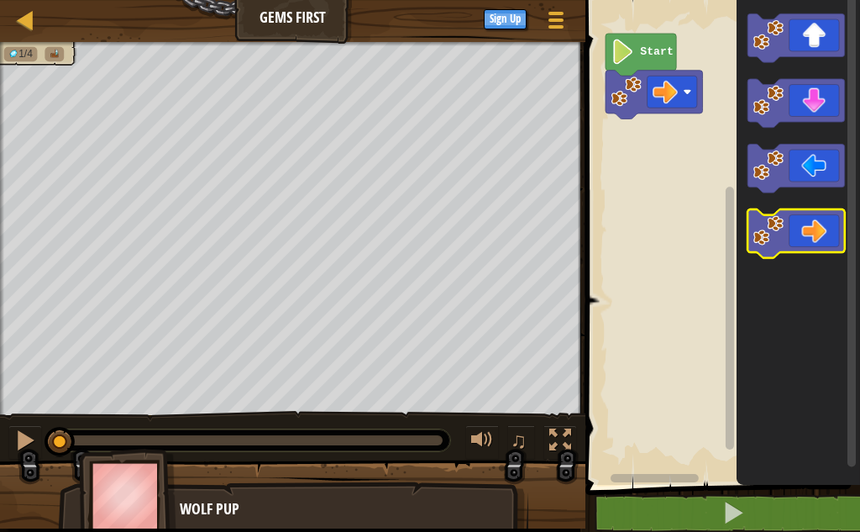
click at [816, 233] on icon "Blockly Workspace" at bounding box center [795, 233] width 97 height 49
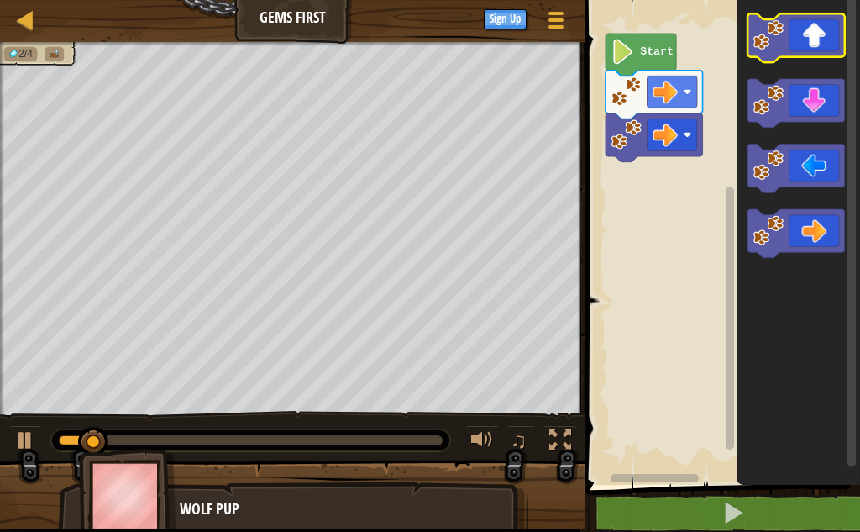
click at [808, 51] on icon "Blockly Workspace" at bounding box center [795, 37] width 97 height 49
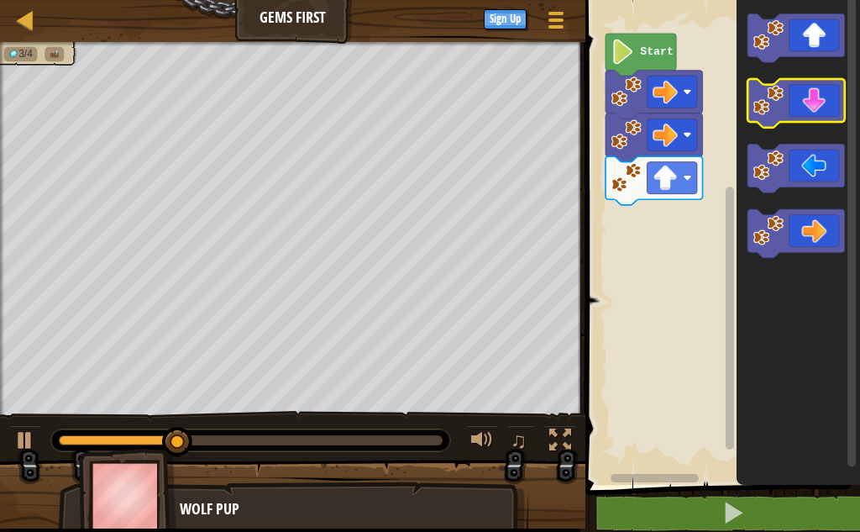
click at [817, 110] on icon "Blockly Workspace" at bounding box center [795, 103] width 97 height 49
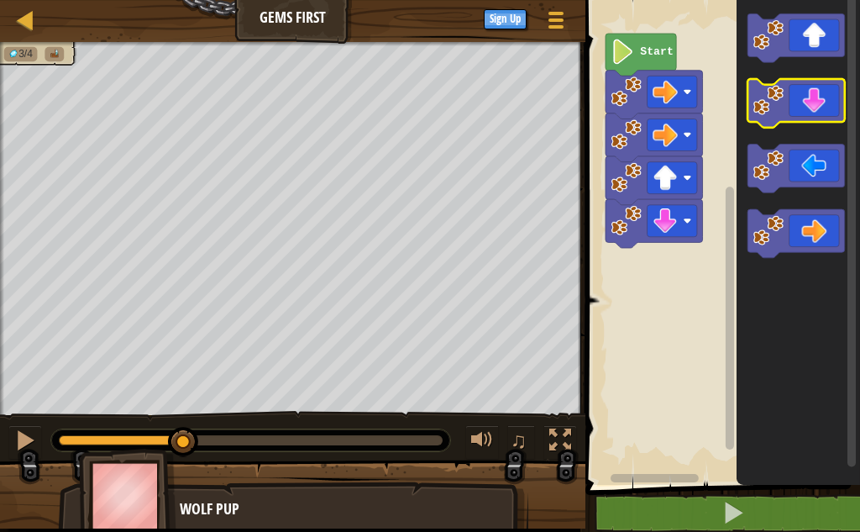
click at [817, 110] on icon "Blockly Workspace" at bounding box center [795, 103] width 97 height 49
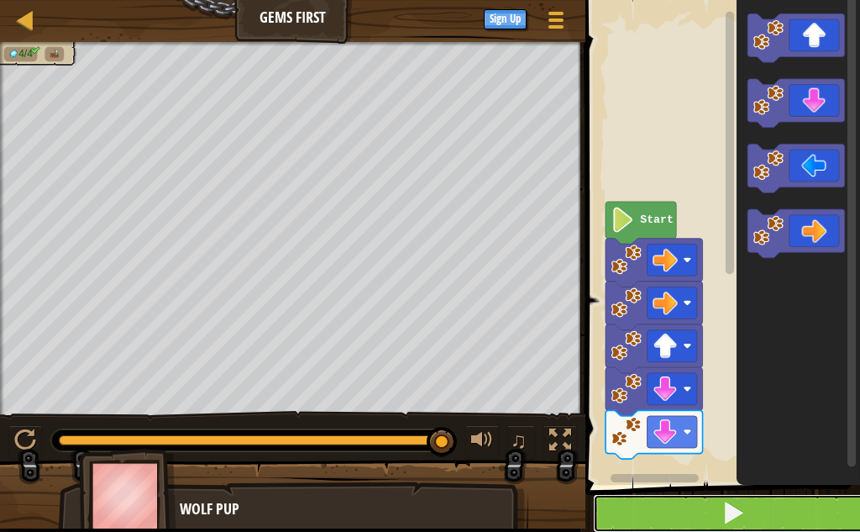
click at [654, 506] on button at bounding box center [733, 513] width 280 height 39
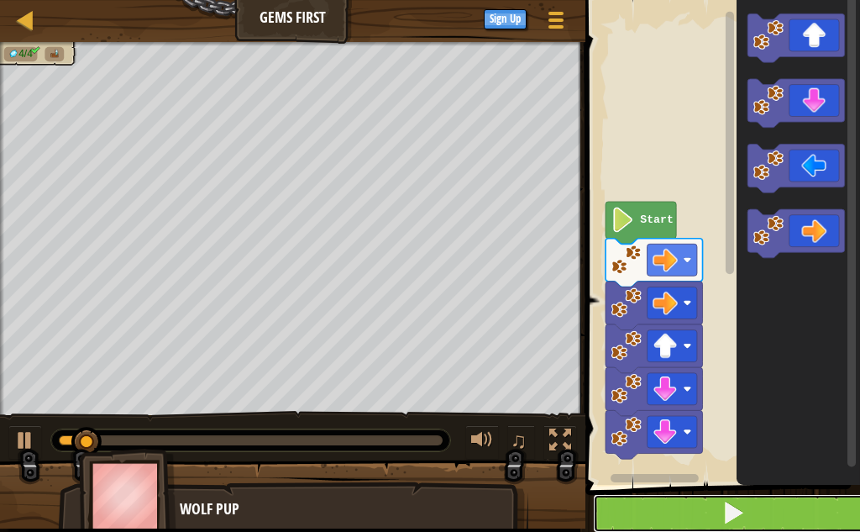
click at [659, 506] on button at bounding box center [733, 513] width 280 height 39
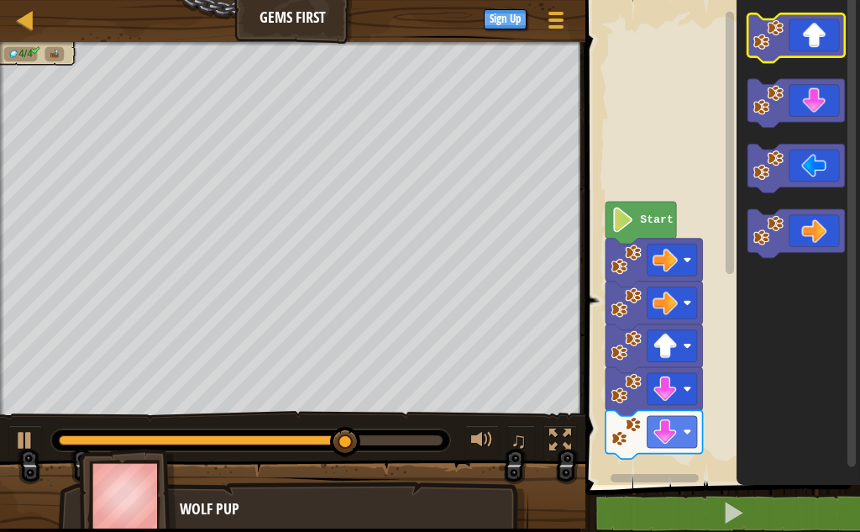
click at [812, 42] on icon "Blockly Workspace" at bounding box center [795, 37] width 97 height 49
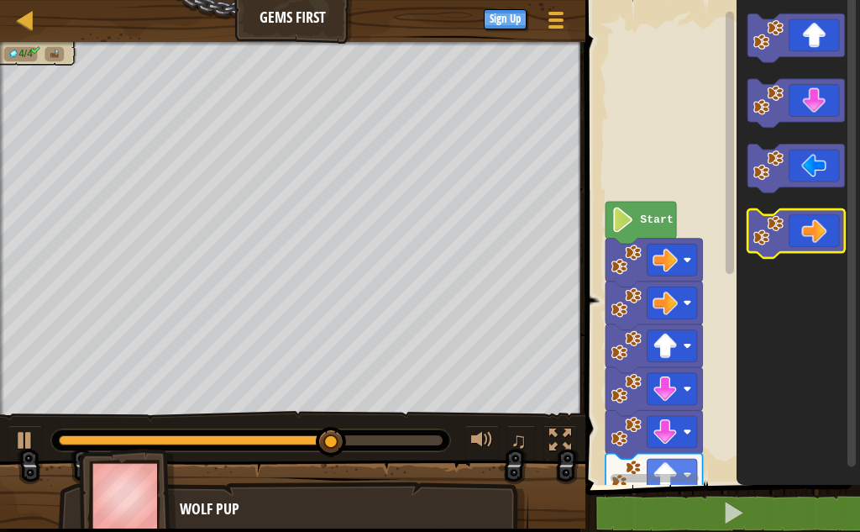
click at [816, 228] on icon "Blockly Workspace" at bounding box center [795, 233] width 97 height 49
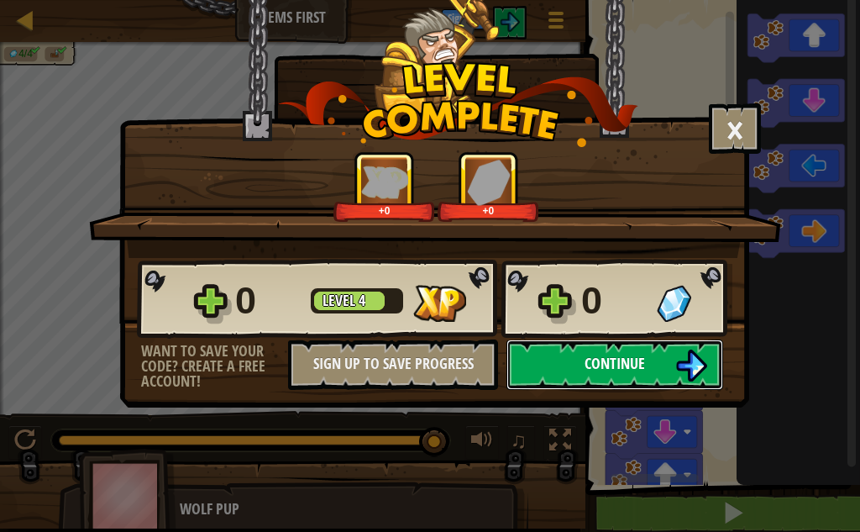
click at [579, 350] on button "Continue" at bounding box center [614, 364] width 217 height 50
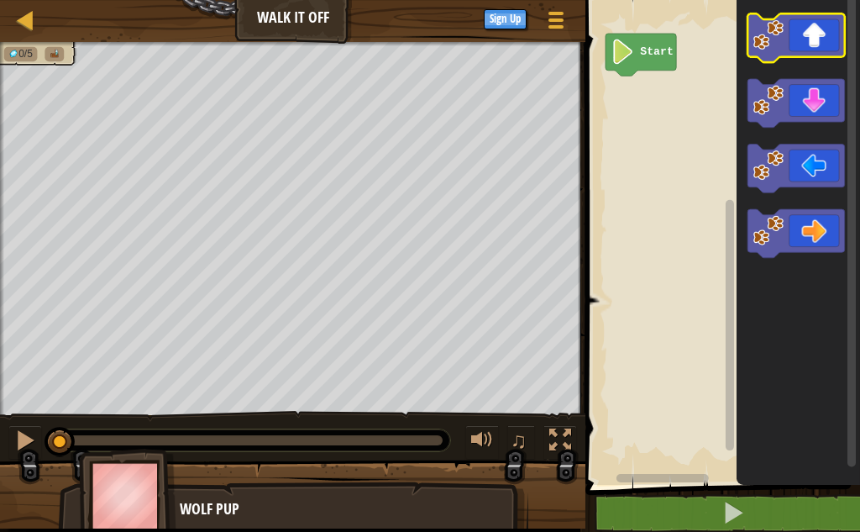
click at [816, 45] on icon "Blockly Workspace" at bounding box center [795, 37] width 97 height 49
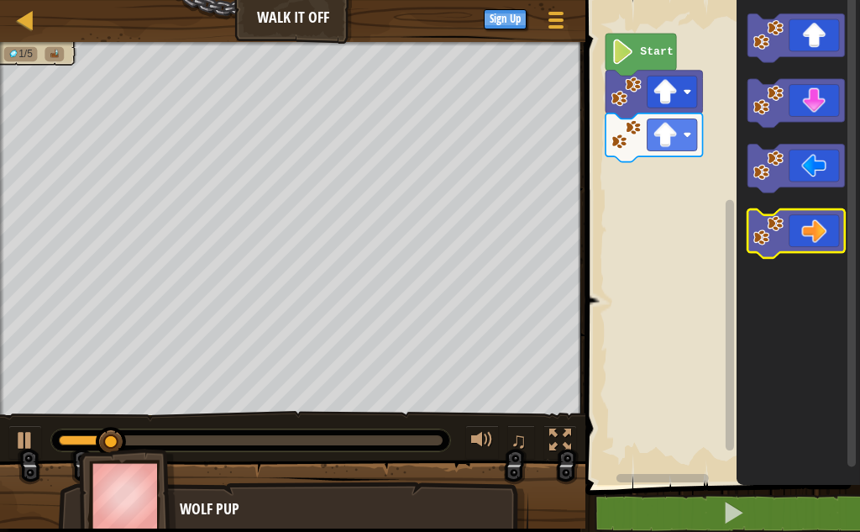
click at [816, 230] on icon "Blockly Workspace" at bounding box center [795, 233] width 97 height 49
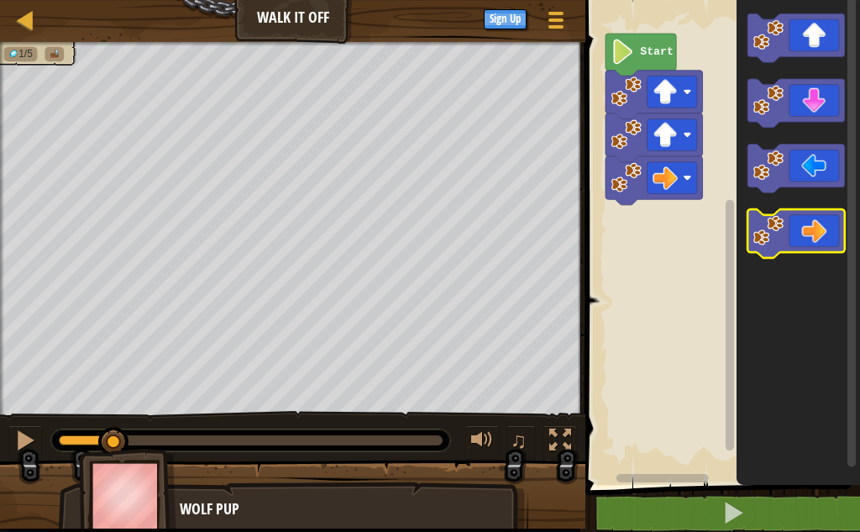
click at [816, 230] on icon "Blockly Workspace" at bounding box center [795, 233] width 97 height 49
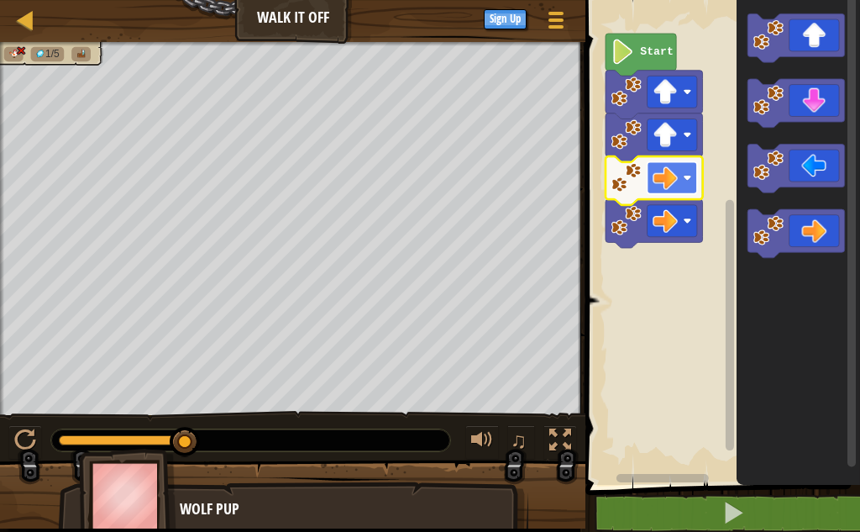
click at [675, 188] on image "Blockly Workspace" at bounding box center [665, 177] width 25 height 25
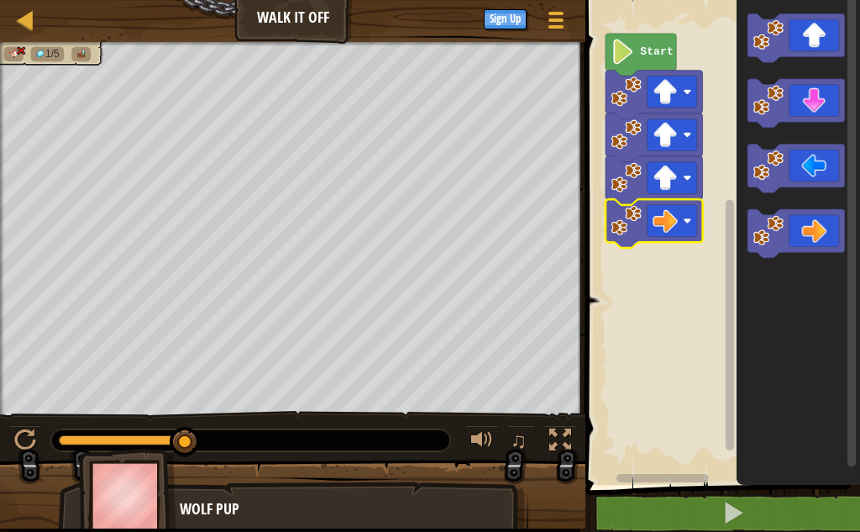
click at [674, 220] on image "Blockly Workspace" at bounding box center [665, 220] width 25 height 25
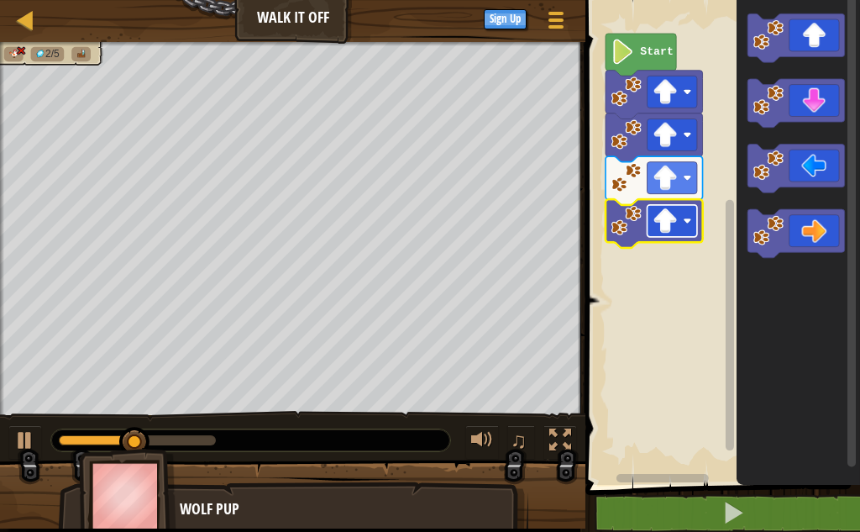
click at [664, 220] on image "Blockly Workspace" at bounding box center [665, 220] width 25 height 25
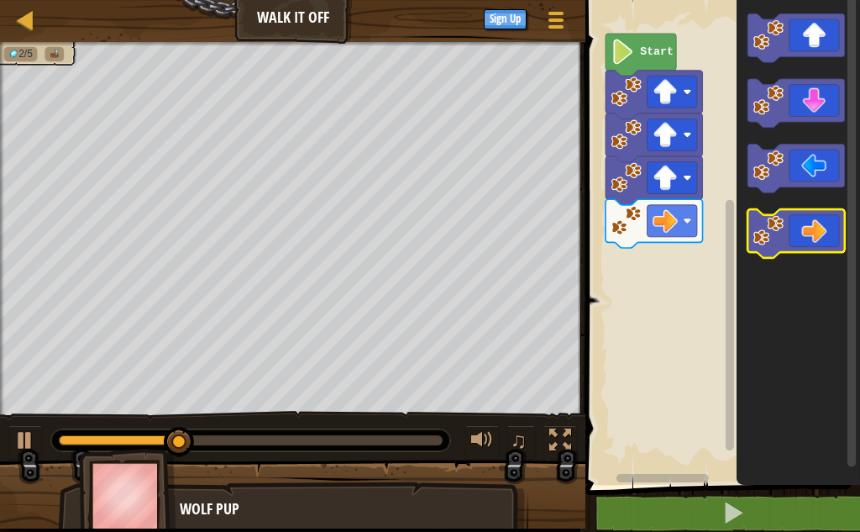
click at [822, 231] on icon "Blockly Workspace" at bounding box center [795, 233] width 97 height 49
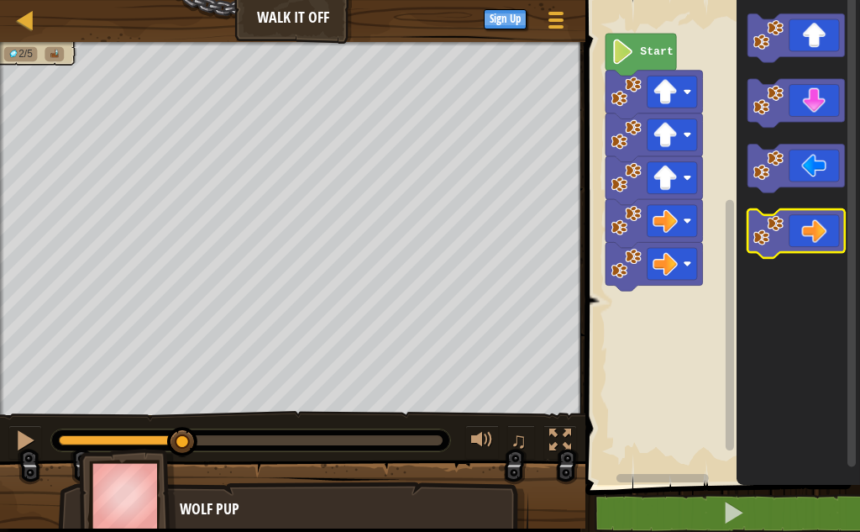
click at [822, 231] on icon "Blockly Workspace" at bounding box center [795, 233] width 97 height 49
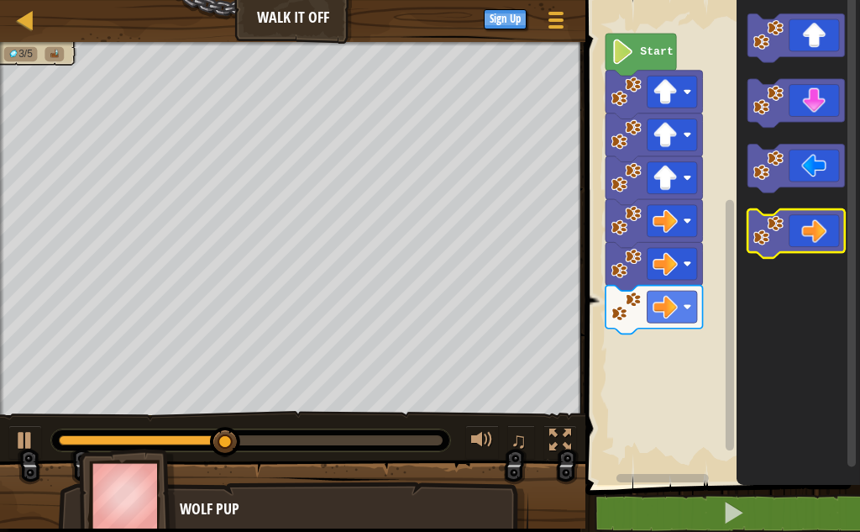
click at [822, 231] on icon "Blockly Workspace" at bounding box center [795, 233] width 97 height 49
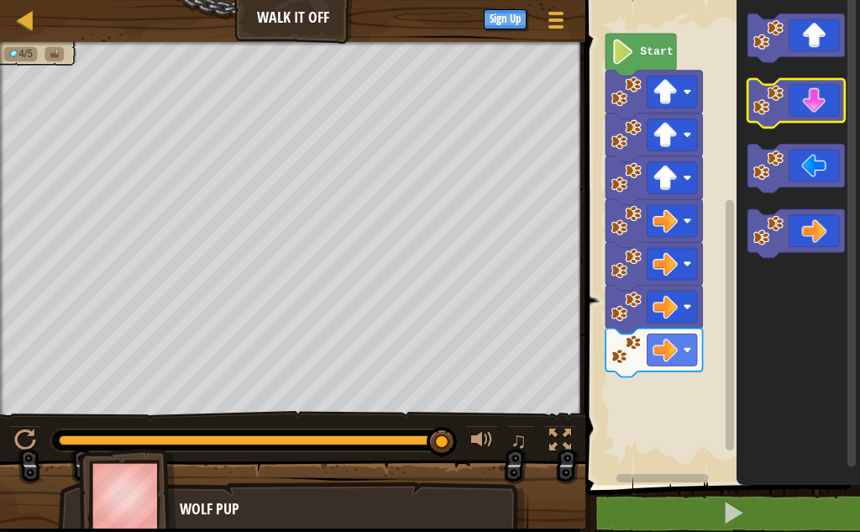
click at [821, 110] on icon "Blockly Workspace" at bounding box center [795, 103] width 97 height 49
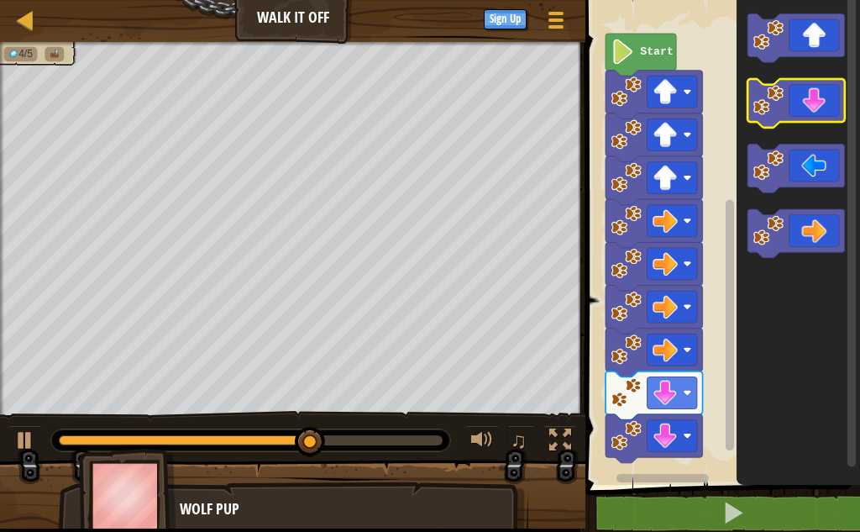
click at [814, 111] on icon "Blockly Workspace" at bounding box center [795, 103] width 97 height 49
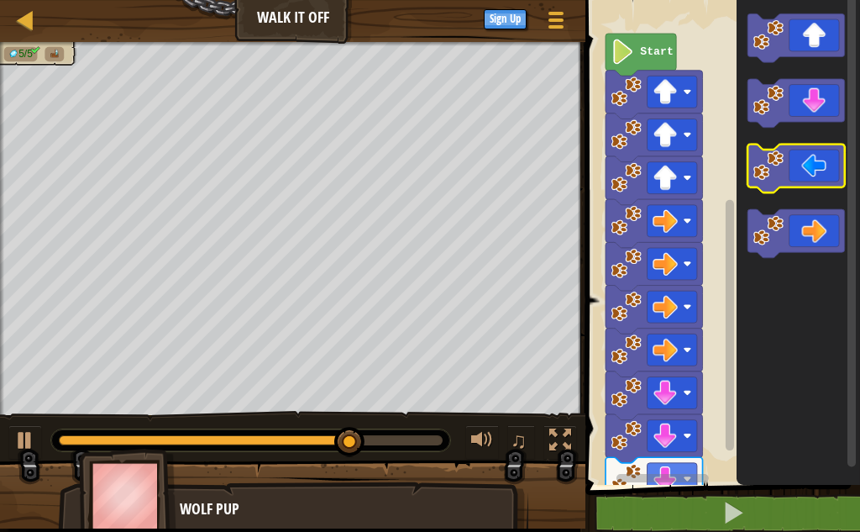
click at [818, 177] on icon "Blockly Workspace" at bounding box center [795, 168] width 97 height 49
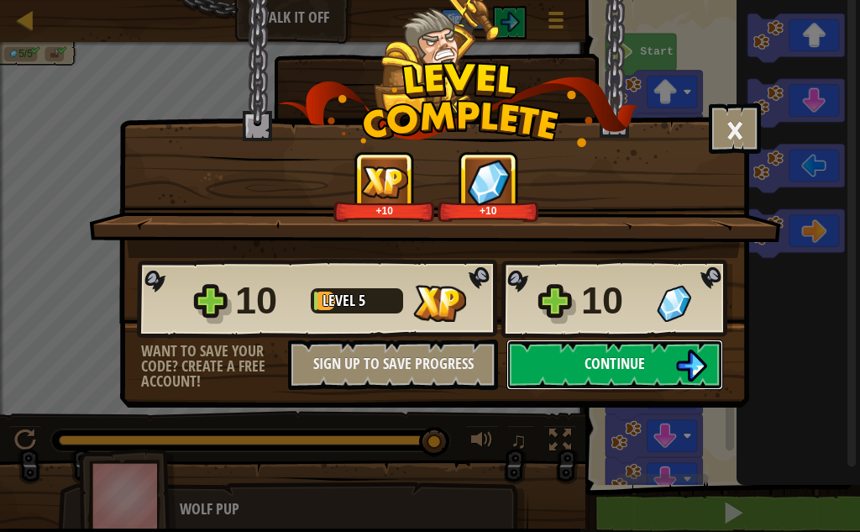
click at [642, 361] on span "Continue" at bounding box center [615, 363] width 60 height 21
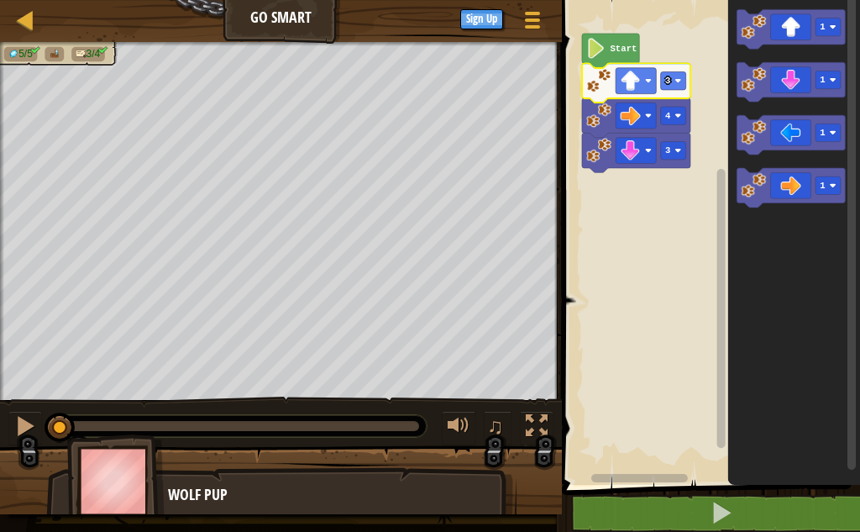
click at [606, 317] on rect "Blockly Workspace" at bounding box center [708, 238] width 303 height 493
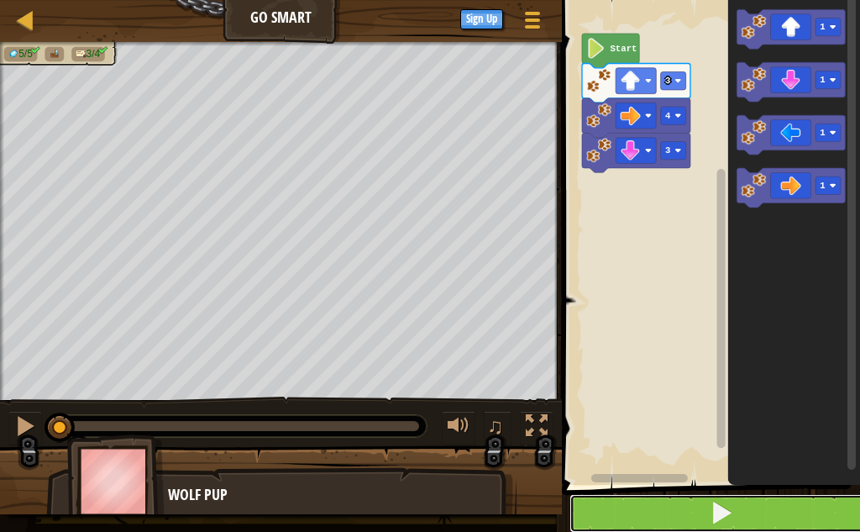
click at [700, 514] on button at bounding box center [720, 513] width 303 height 39
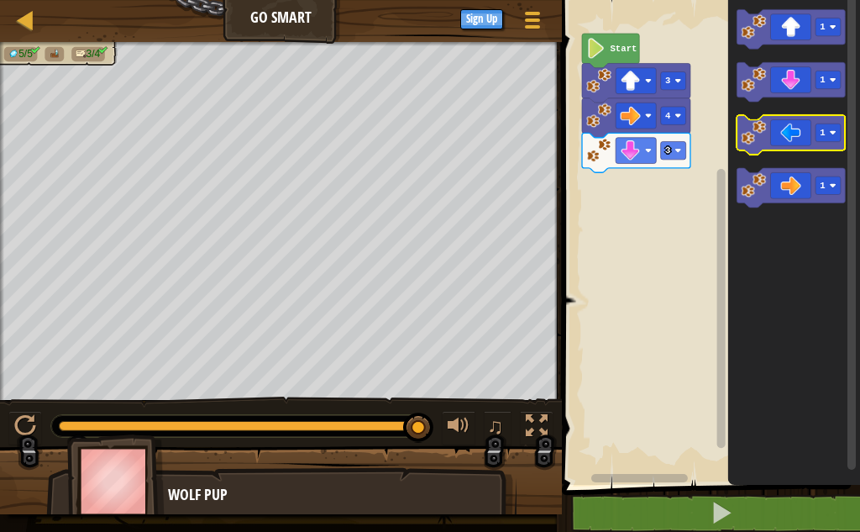
click at [801, 136] on icon "Blockly Workspace" at bounding box center [791, 134] width 108 height 39
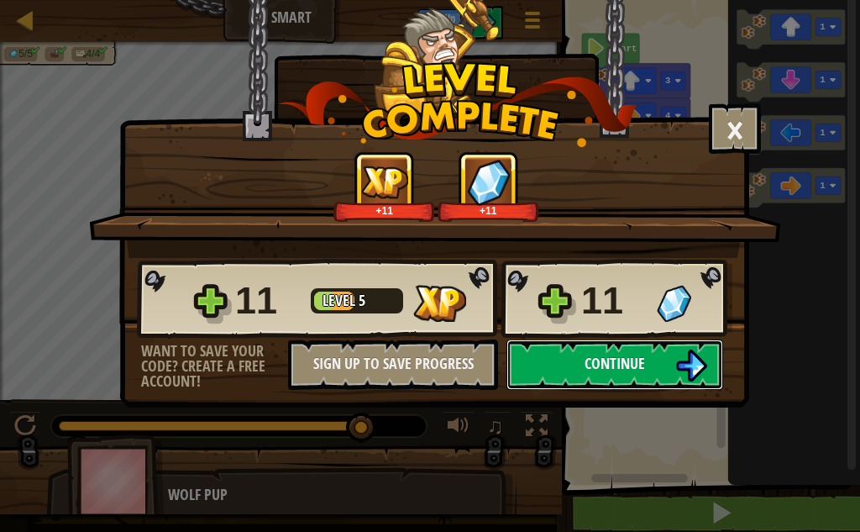
click at [669, 354] on button "Continue" at bounding box center [614, 364] width 217 height 50
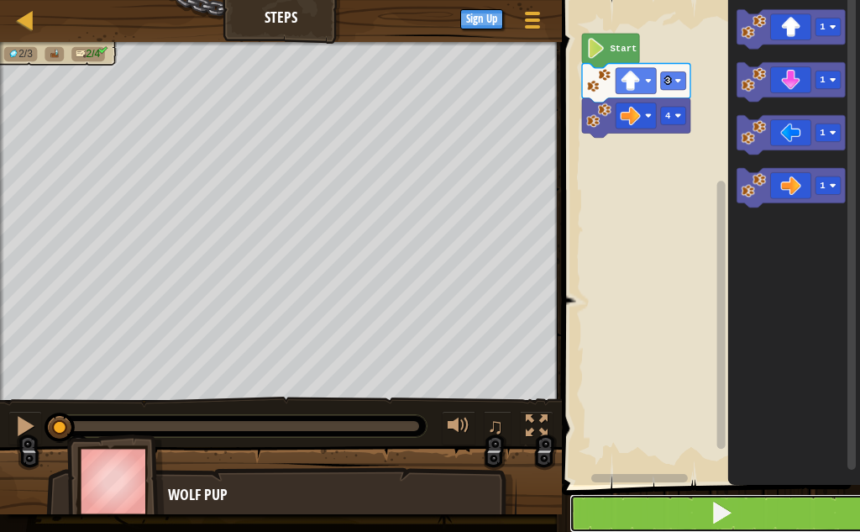
click at [726, 503] on span at bounding box center [722, 513] width 24 height 24
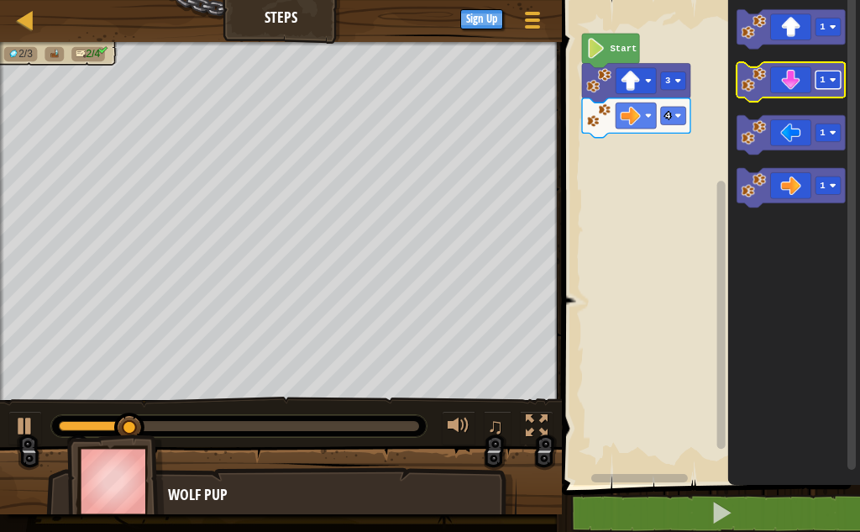
click at [823, 85] on text "1" at bounding box center [823, 80] width 5 height 10
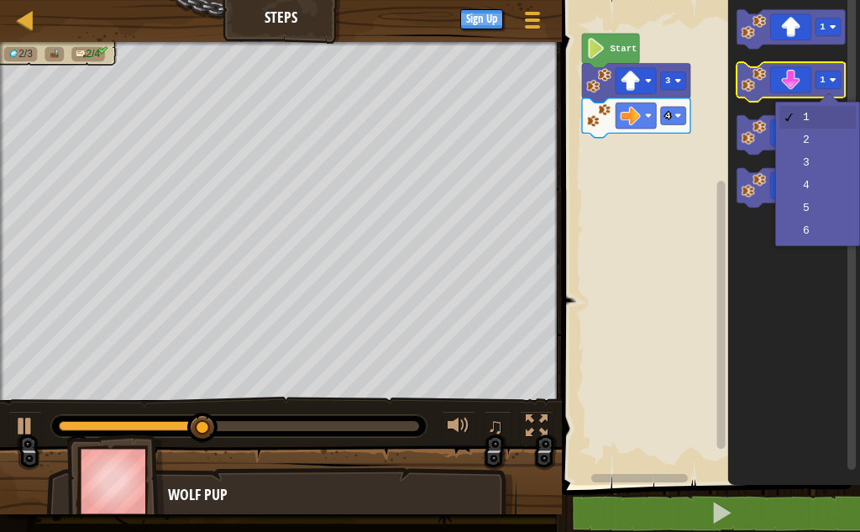
click at [774, 86] on icon "Blockly Workspace" at bounding box center [791, 81] width 108 height 39
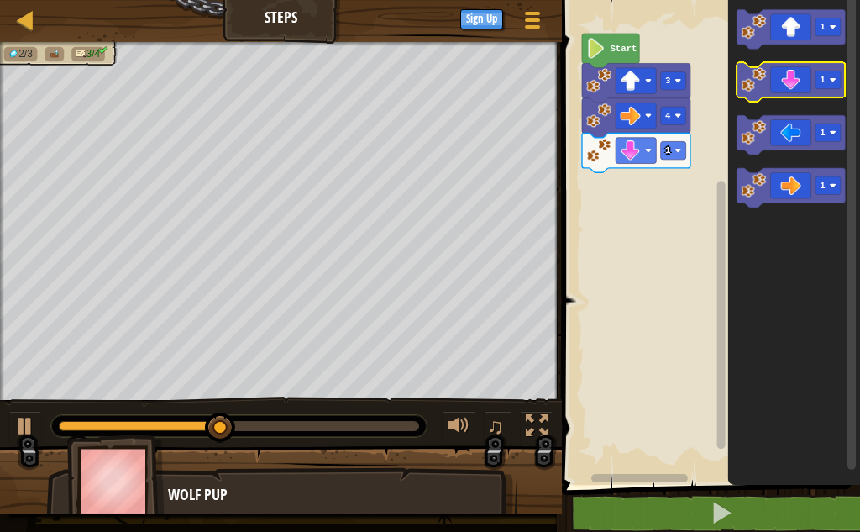
click at [786, 85] on icon "Blockly Workspace" at bounding box center [791, 81] width 108 height 39
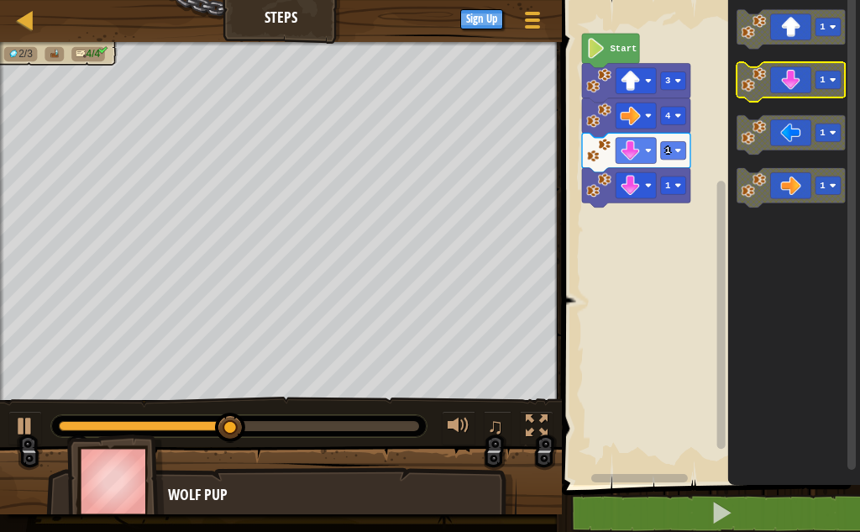
click at [786, 85] on icon "Blockly Workspace" at bounding box center [791, 81] width 108 height 39
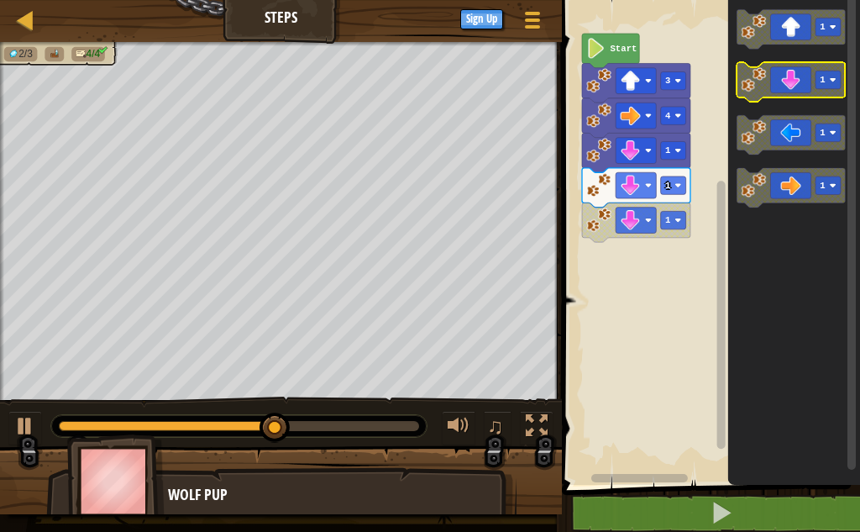
click at [786, 85] on icon "Blockly Workspace" at bounding box center [791, 81] width 108 height 39
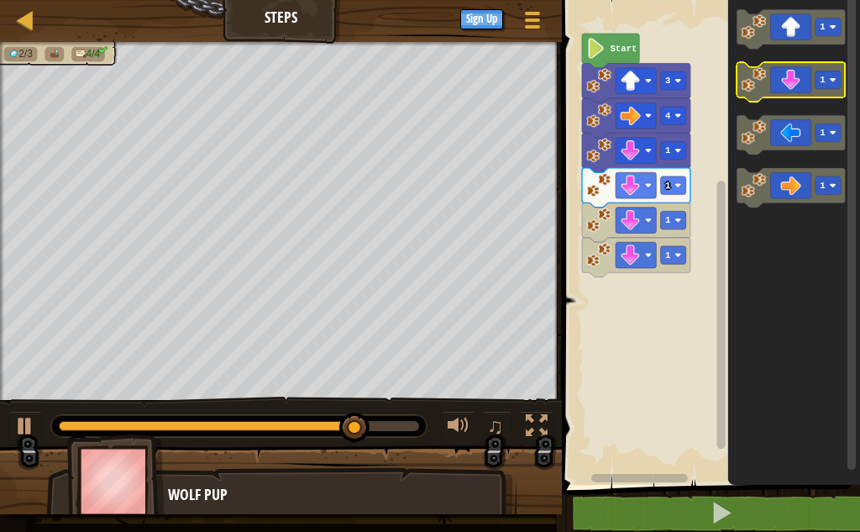
click at [805, 85] on icon "Blockly Workspace" at bounding box center [791, 81] width 108 height 39
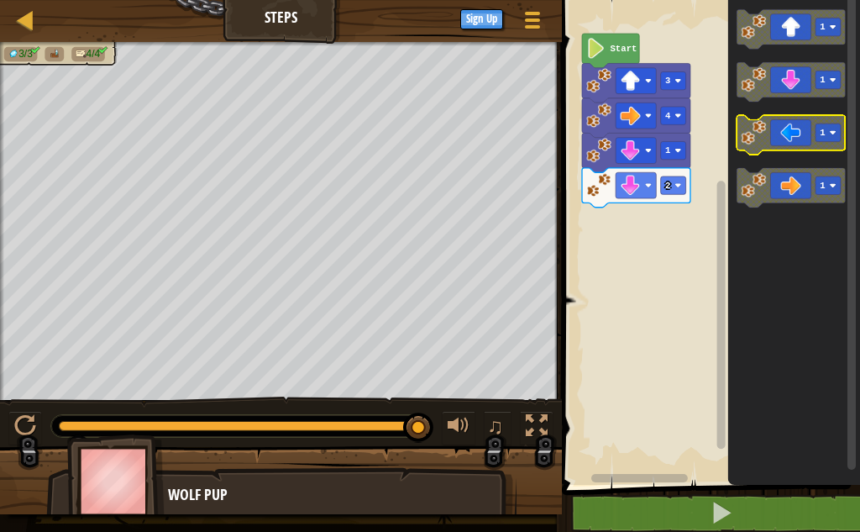
click at [799, 130] on icon "Blockly Workspace" at bounding box center [791, 134] width 108 height 39
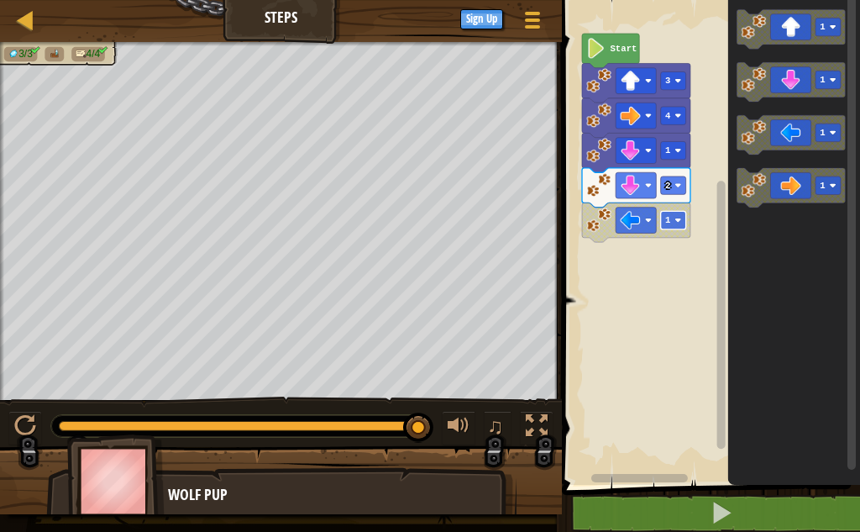
click at [679, 215] on rect "Blockly Workspace" at bounding box center [673, 220] width 25 height 18
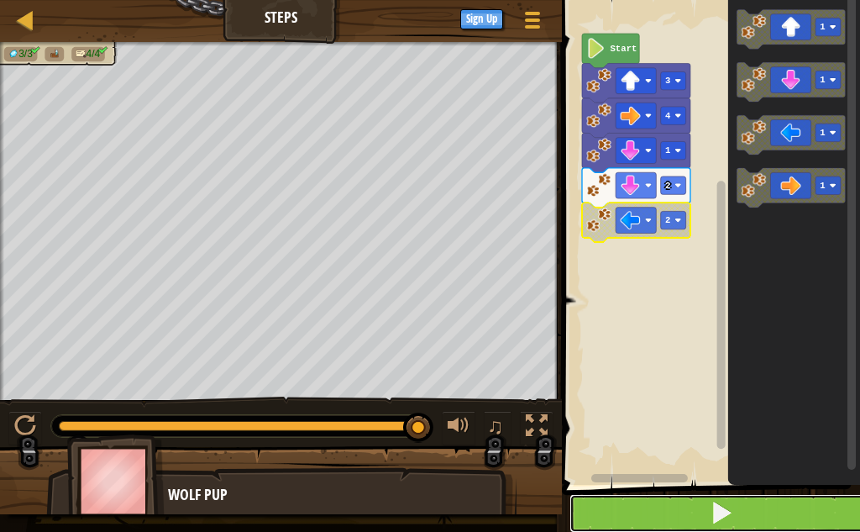
click at [716, 501] on span at bounding box center [722, 513] width 24 height 24
click at [674, 501] on button at bounding box center [720, 513] width 303 height 39
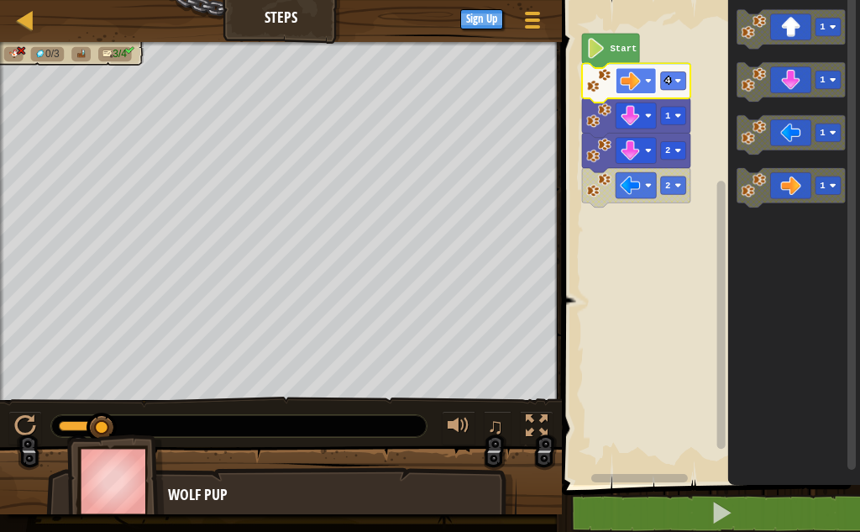
click at [641, 92] on rect "Blockly Workspace" at bounding box center [636, 81] width 40 height 26
click at [636, 120] on image "Blockly Workspace" at bounding box center [631, 116] width 20 height 20
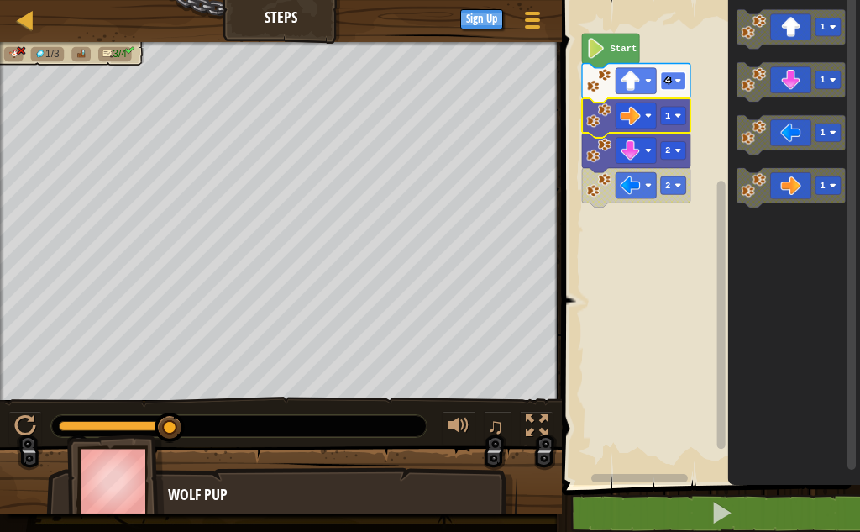
click at [681, 87] on rect "Blockly Workspace" at bounding box center [673, 80] width 25 height 18
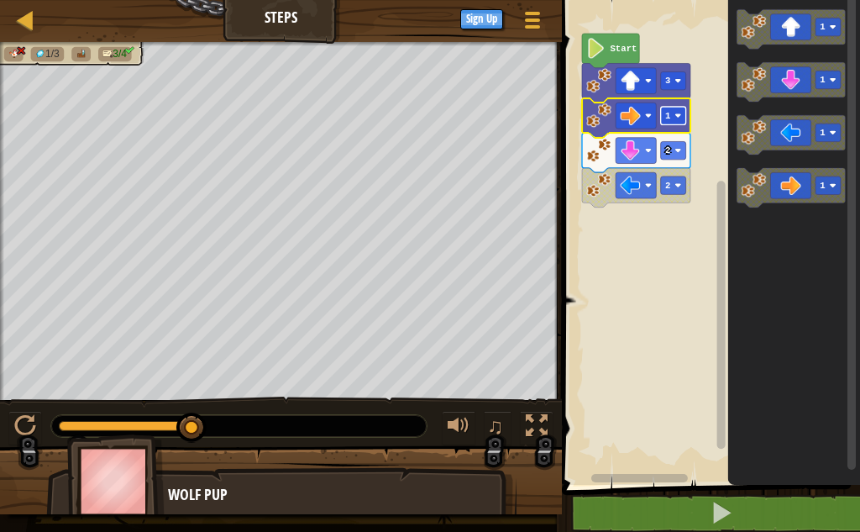
click at [664, 123] on rect "Blockly Workspace" at bounding box center [673, 116] width 25 height 18
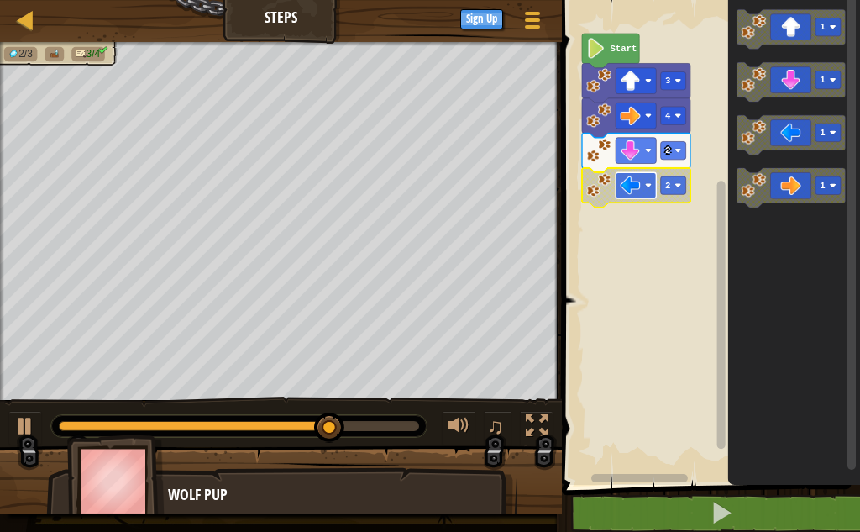
click at [637, 192] on image "Blockly Workspace" at bounding box center [631, 186] width 20 height 20
click at [18, 20] on div at bounding box center [25, 19] width 21 height 21
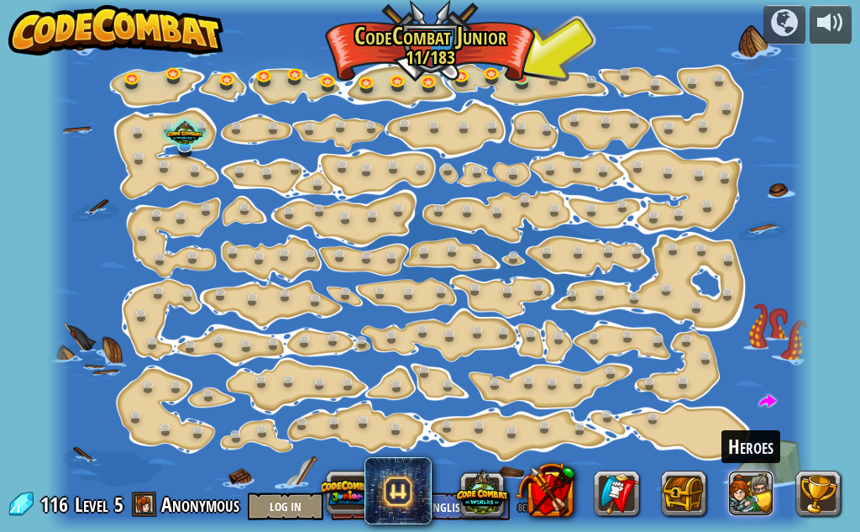
click at [739, 491] on button at bounding box center [750, 492] width 45 height 45
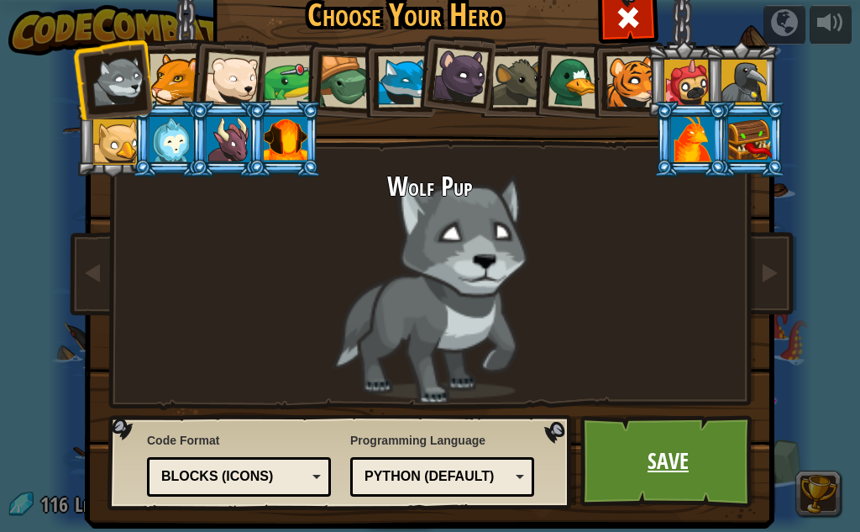
click at [642, 452] on link "Save" at bounding box center [668, 461] width 176 height 92
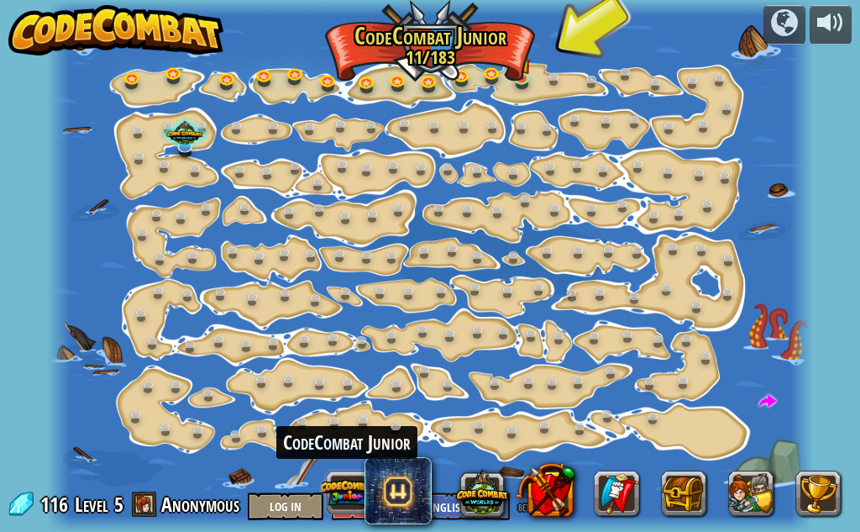
click at [354, 488] on button at bounding box center [348, 492] width 52 height 52
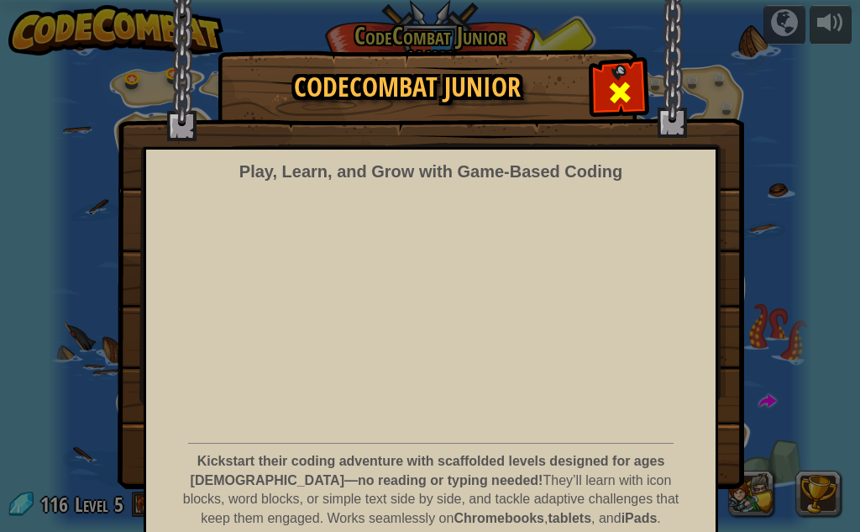
click at [607, 88] on span at bounding box center [619, 92] width 27 height 27
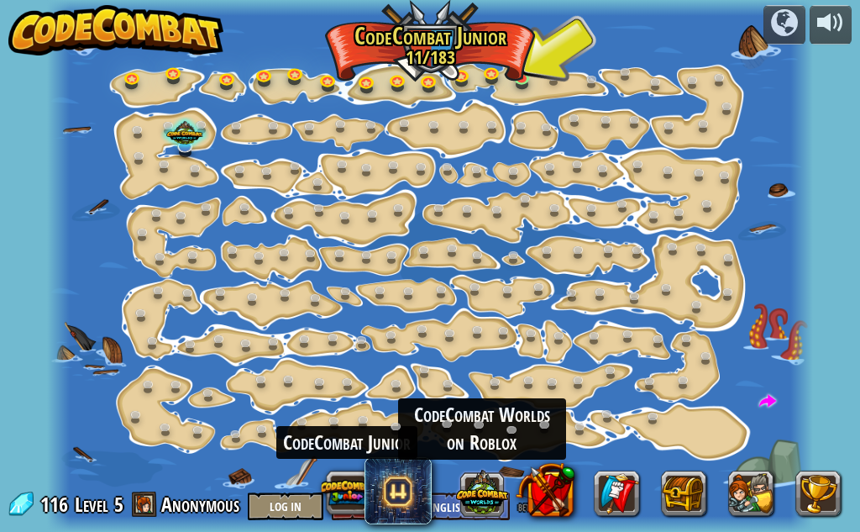
click at [476, 485] on button at bounding box center [482, 492] width 52 height 52
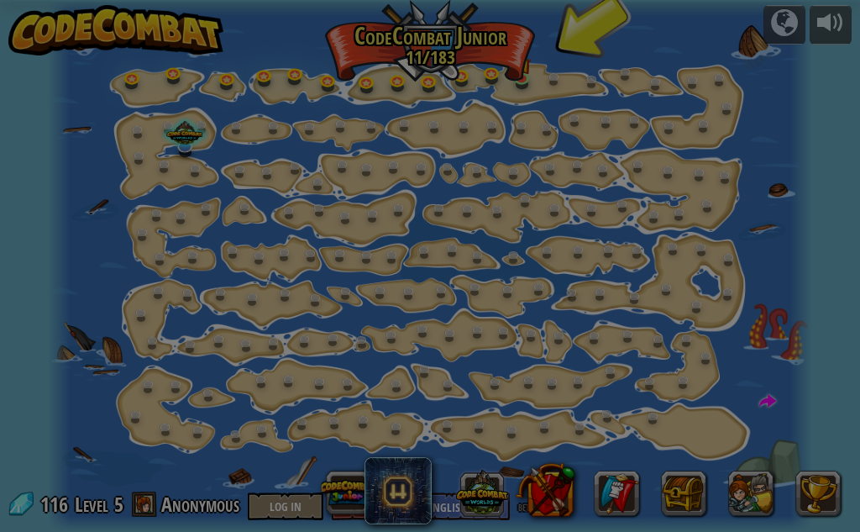
click at [476, 2] on body "powered by Step Change (Locked) Change step arguments. Go Smart Now we're reall…" at bounding box center [430, 1] width 860 height 2
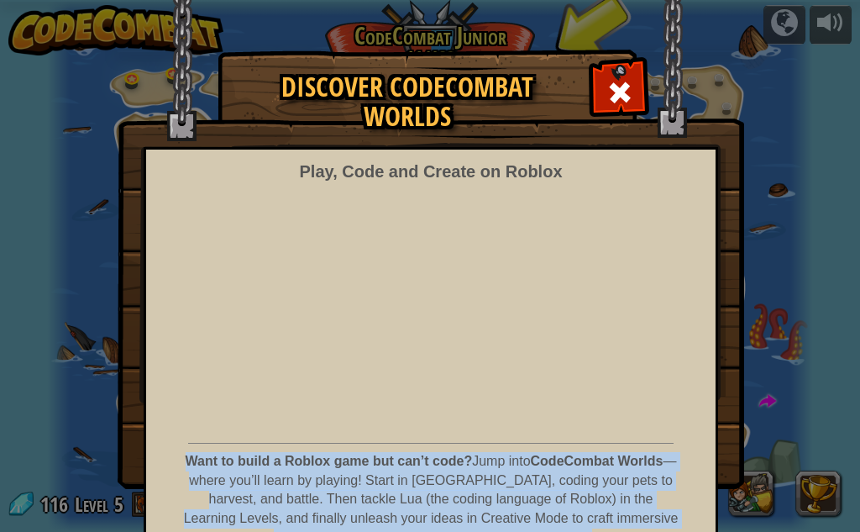
click at [476, 485] on p "Want to build a Roblox game but can’t code? Jump into CodeCombat Worlds — where…" at bounding box center [430, 500] width 497 height 96
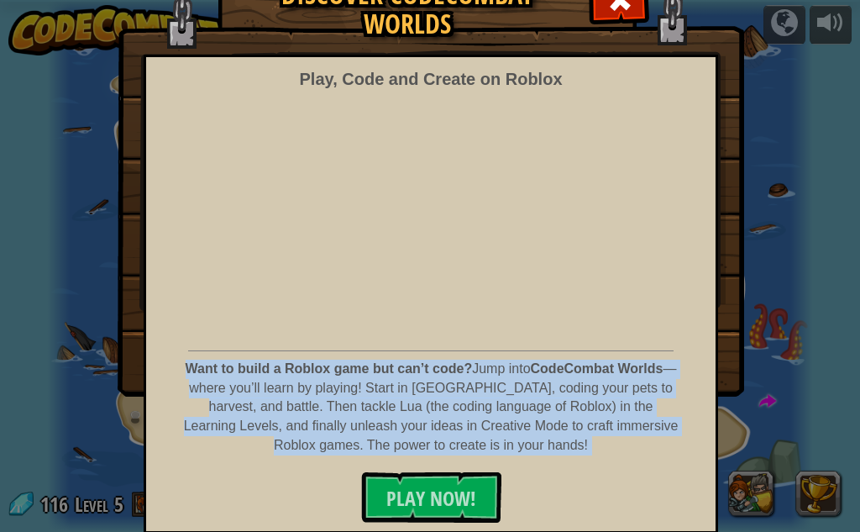
scroll to position [94, 0]
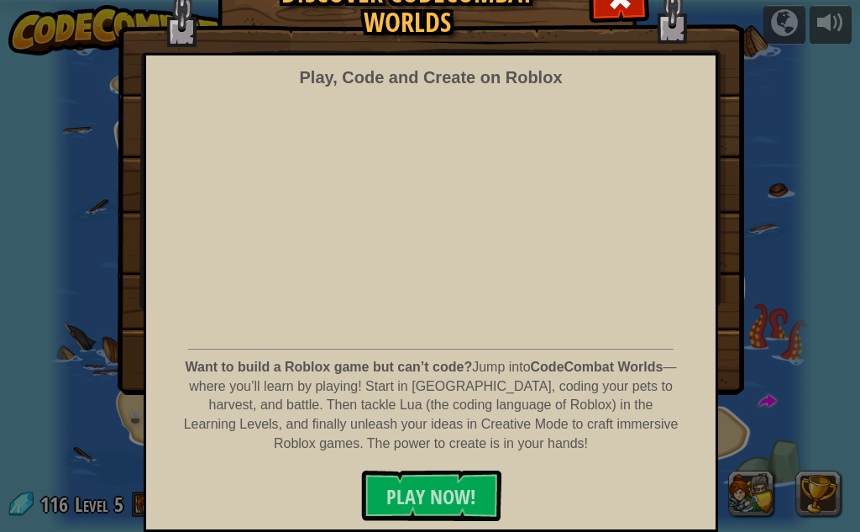
click at [785, 190] on div "Discover CodeCombat Worlds Play, Code and Create on Roblox Want to build a Robl…" at bounding box center [430, 174] width 860 height 437
click at [743, 396] on div "Discover CodeCombat Worlds Play, Code and Create on Roblox Want to build a Robl…" at bounding box center [430, 266] width 860 height 532
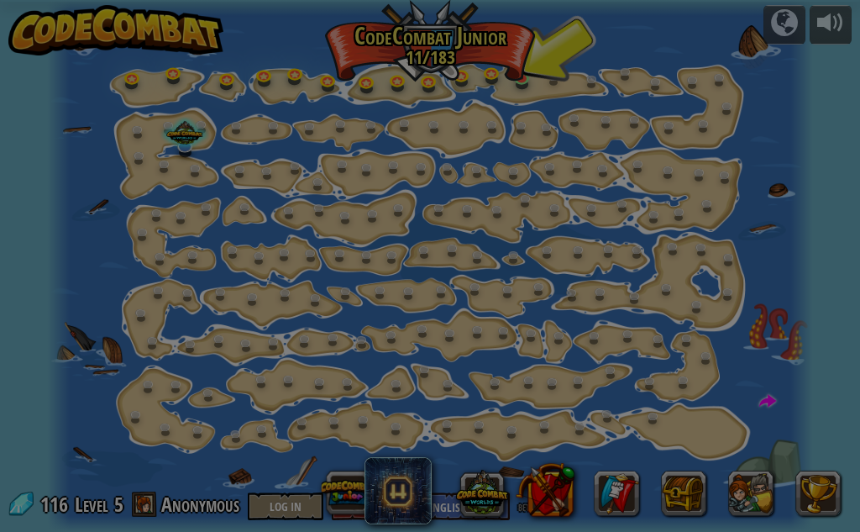
scroll to position [0, 0]
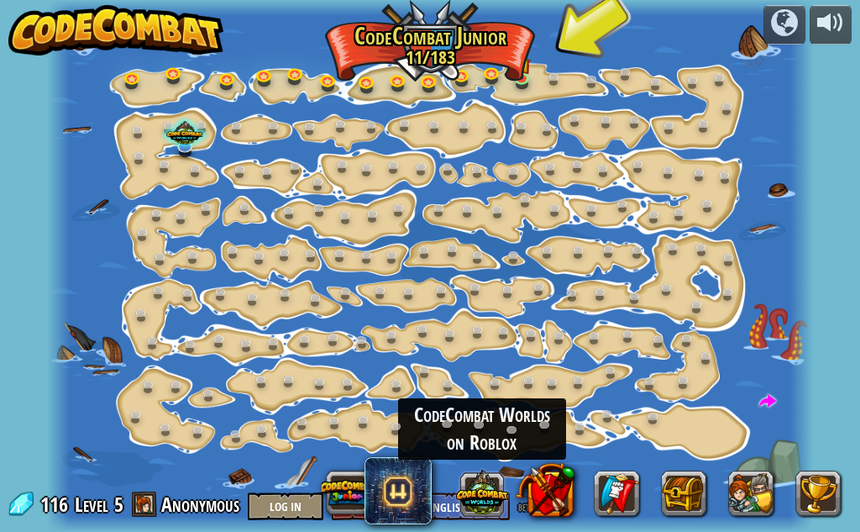
click at [479, 494] on button at bounding box center [482, 492] width 52 height 52
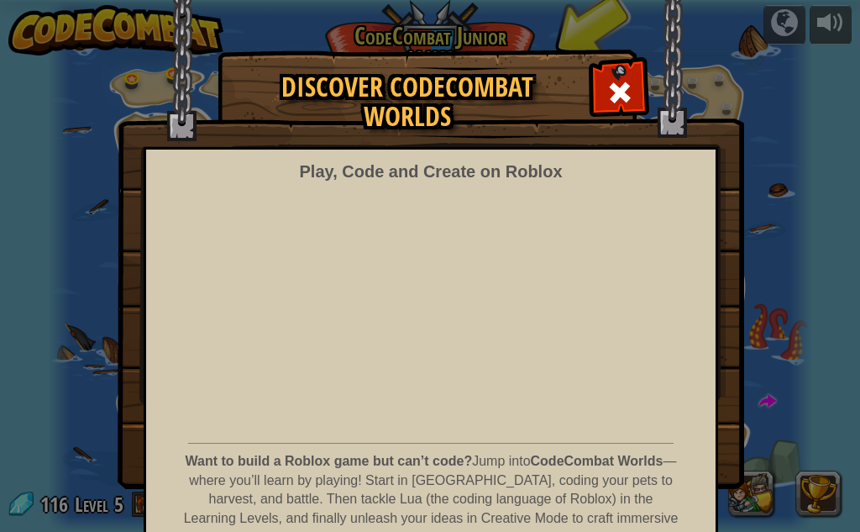
scroll to position [94, 0]
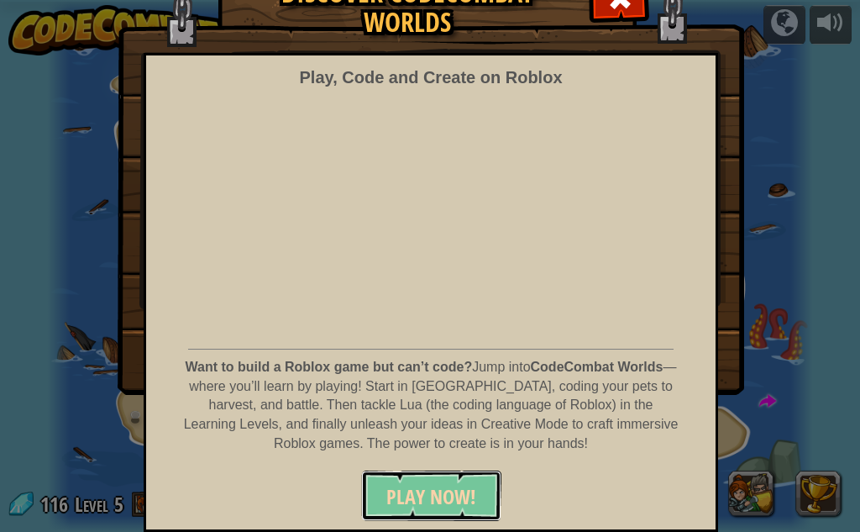
click at [433, 482] on button "PLAY NOW!" at bounding box center [431, 495] width 140 height 50
